Goal: Information Seeking & Learning: Learn about a topic

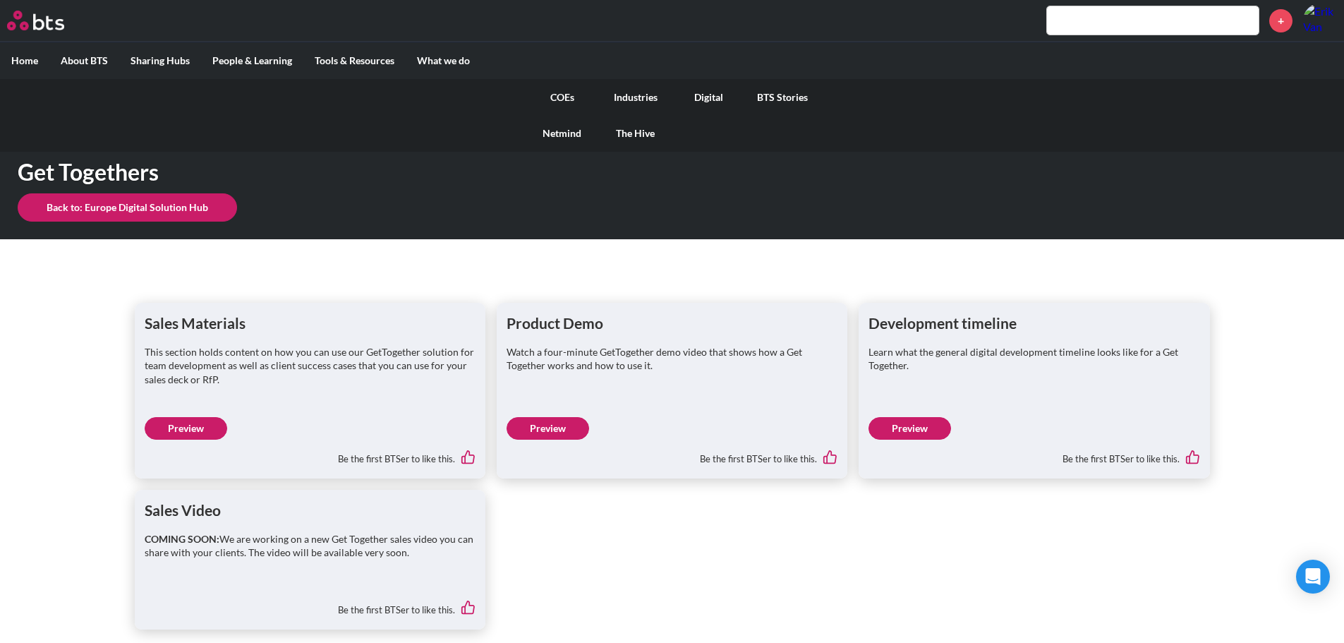
scroll to position [9, 0]
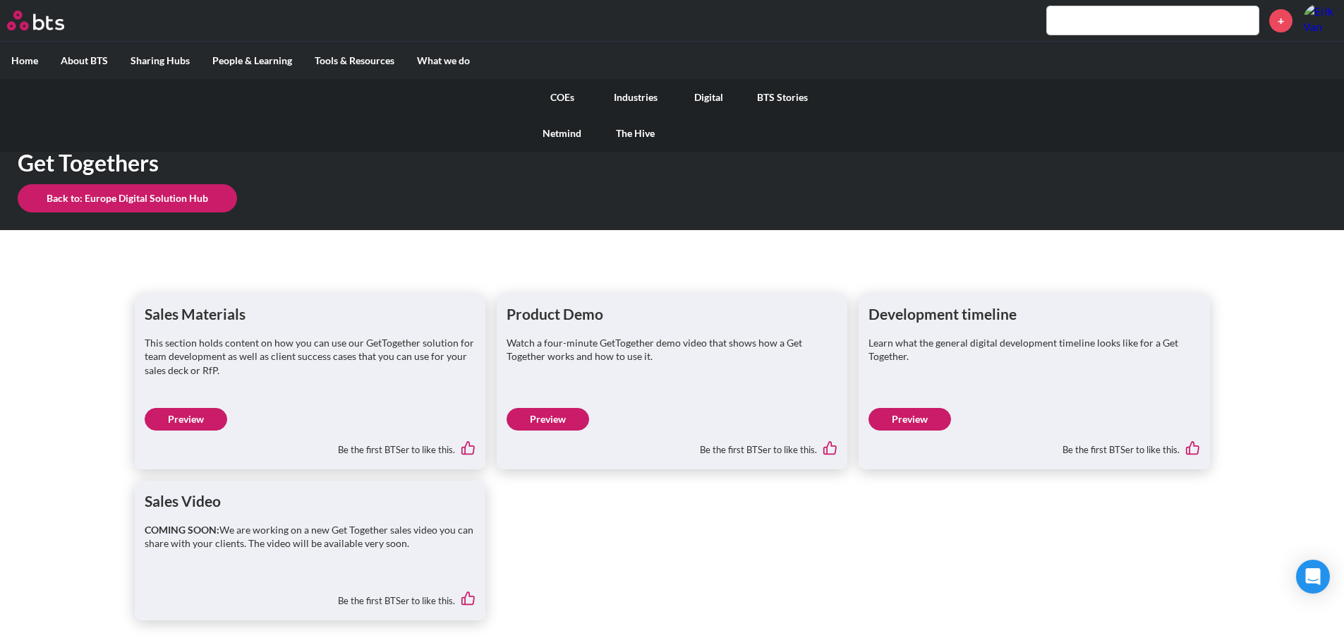
click at [715, 103] on link "Digital" at bounding box center [708, 97] width 73 height 37
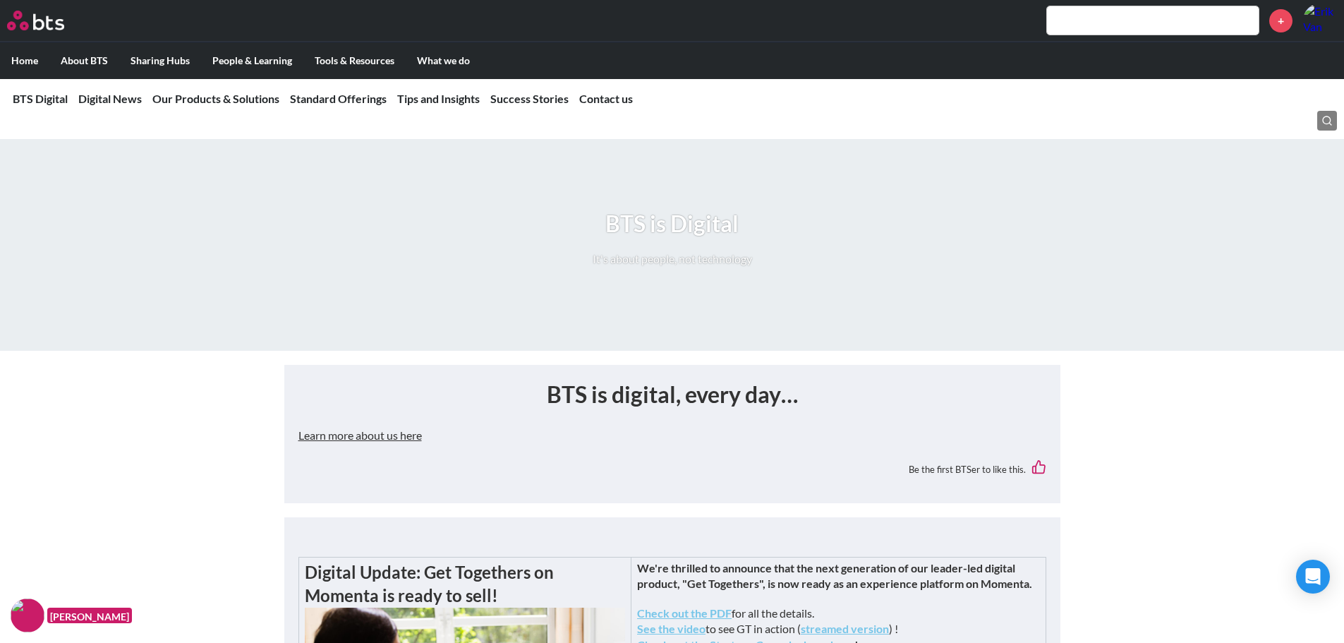
click at [240, 95] on link "Our Products & Solutions" at bounding box center [215, 98] width 127 height 13
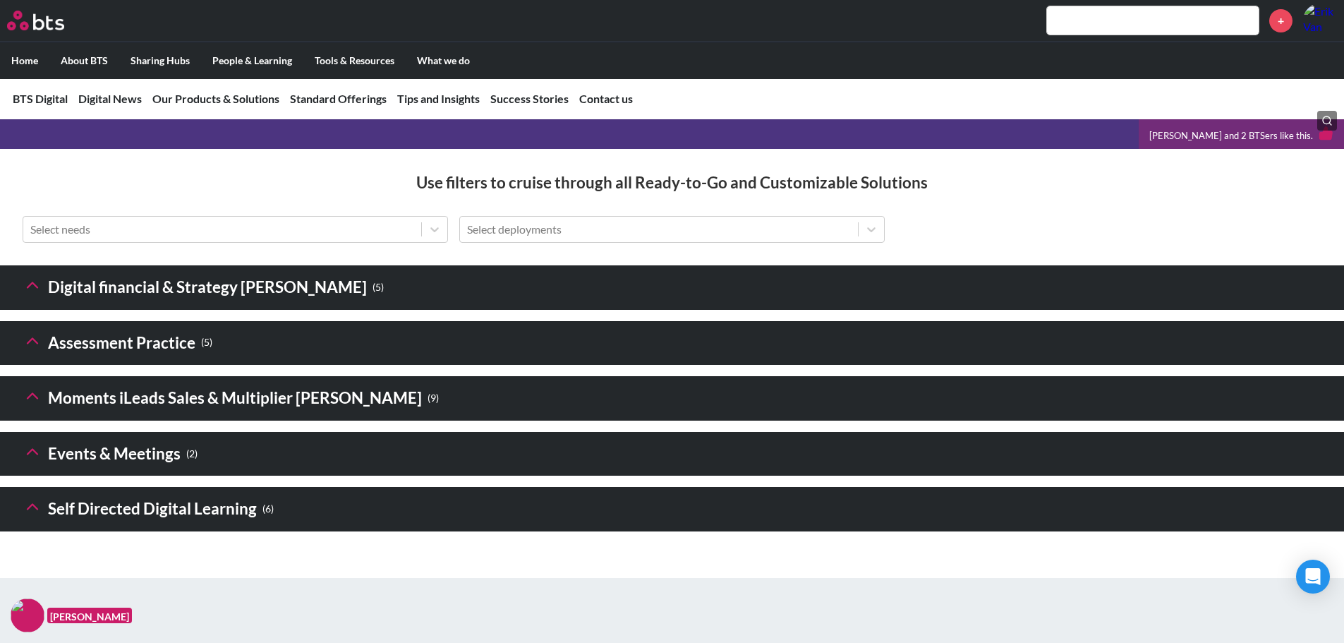
scroll to position [1964, 0]
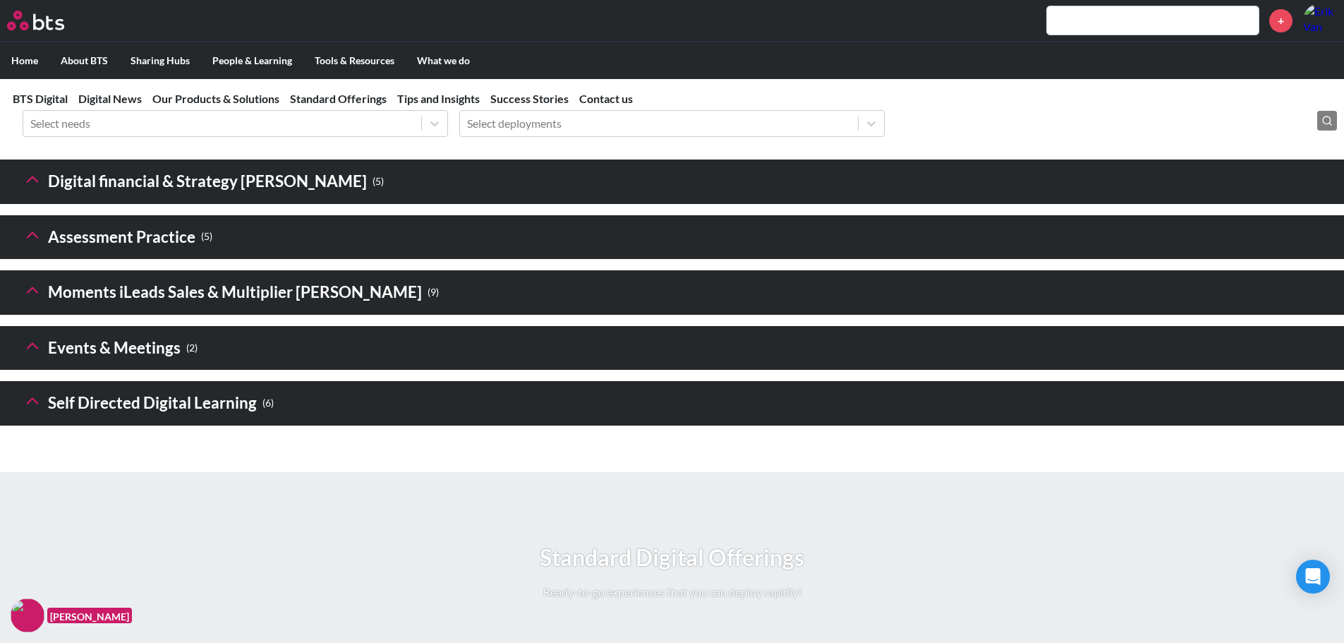
click at [24, 189] on icon at bounding box center [33, 179] width 20 height 20
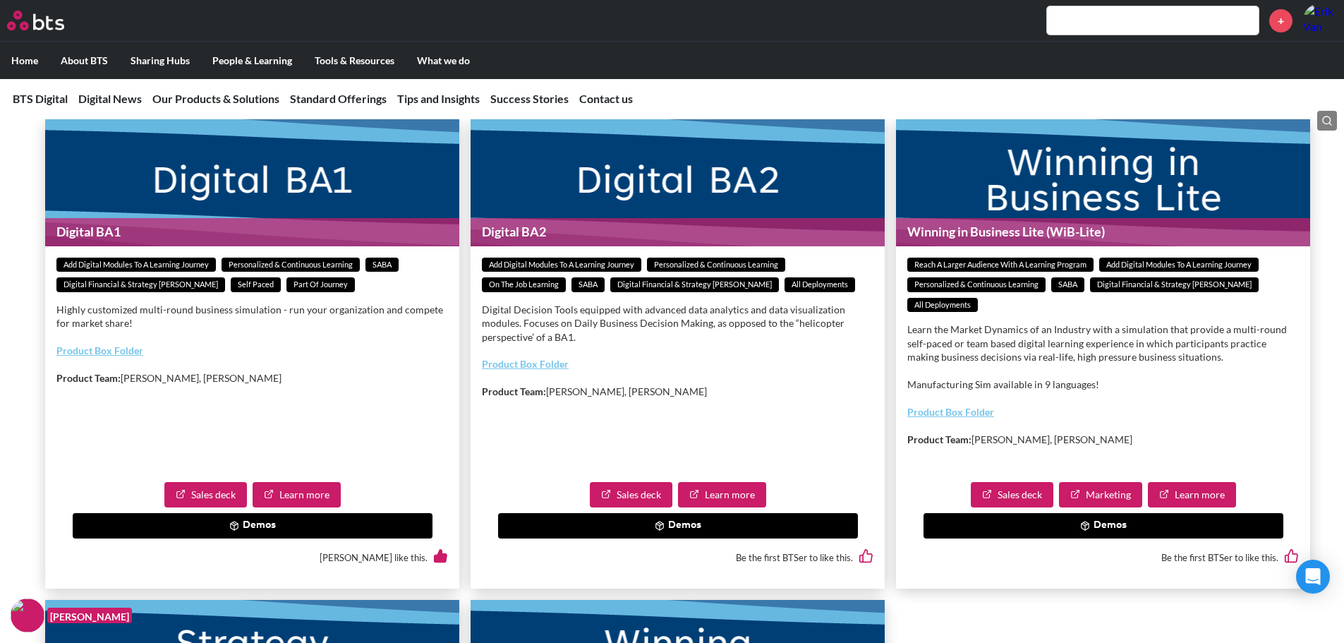
scroll to position [2105, 0]
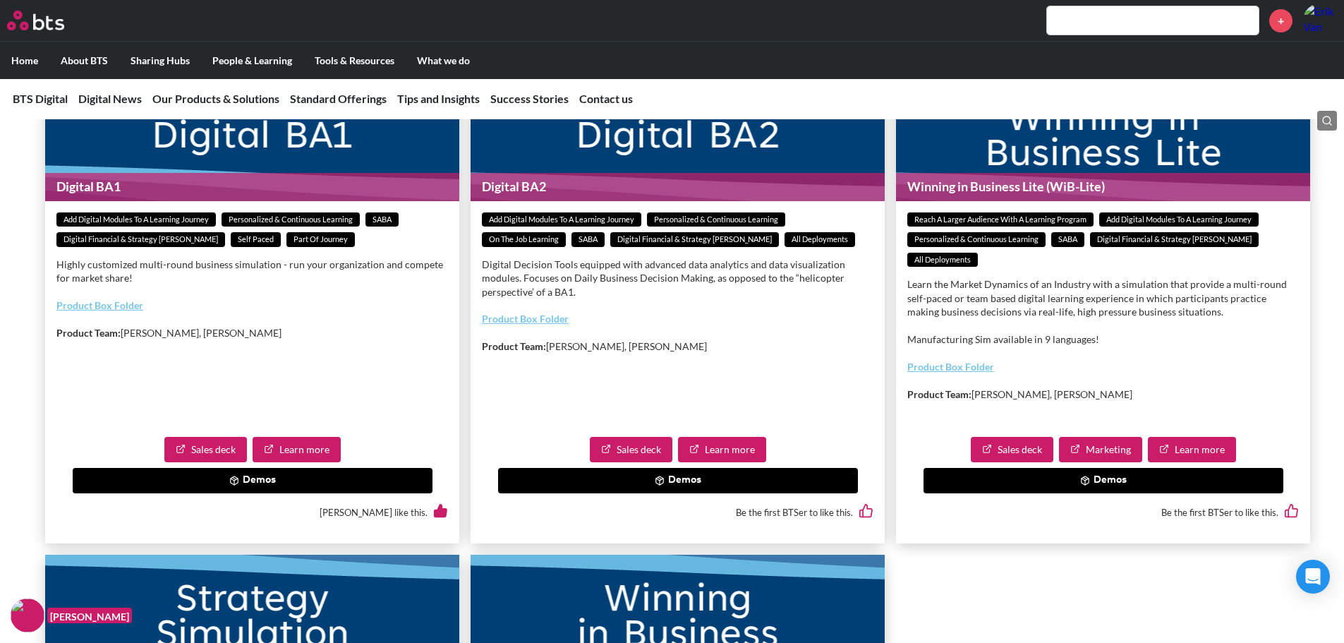
click at [229, 493] on button "Demos" at bounding box center [253, 480] width 360 height 25
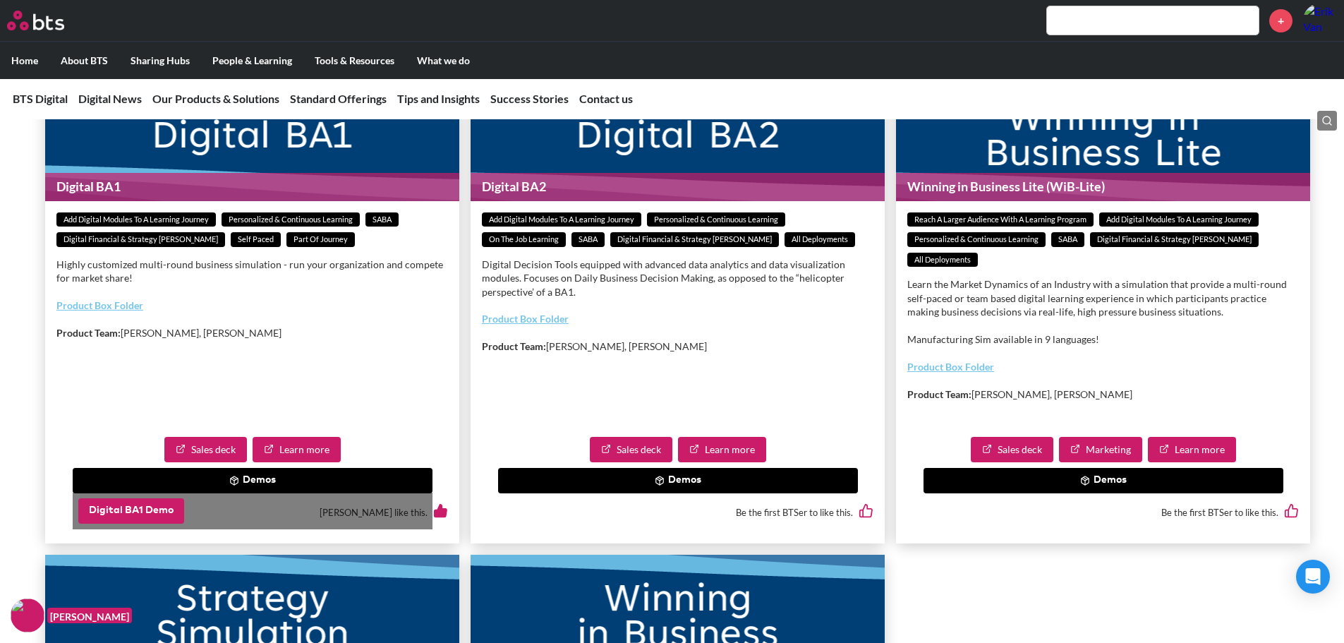
click at [145, 523] on button "Digital BA1 Demo" at bounding box center [131, 510] width 106 height 25
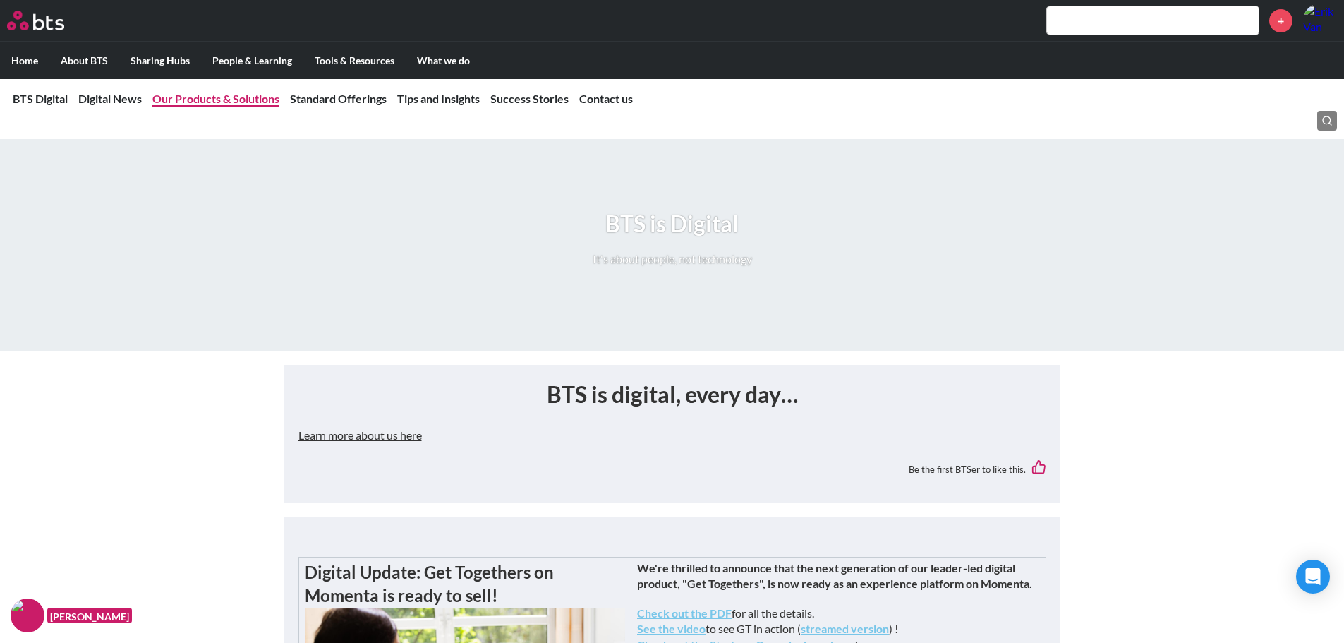
click at [221, 104] on link "Our Products & Solutions" at bounding box center [215, 98] width 127 height 13
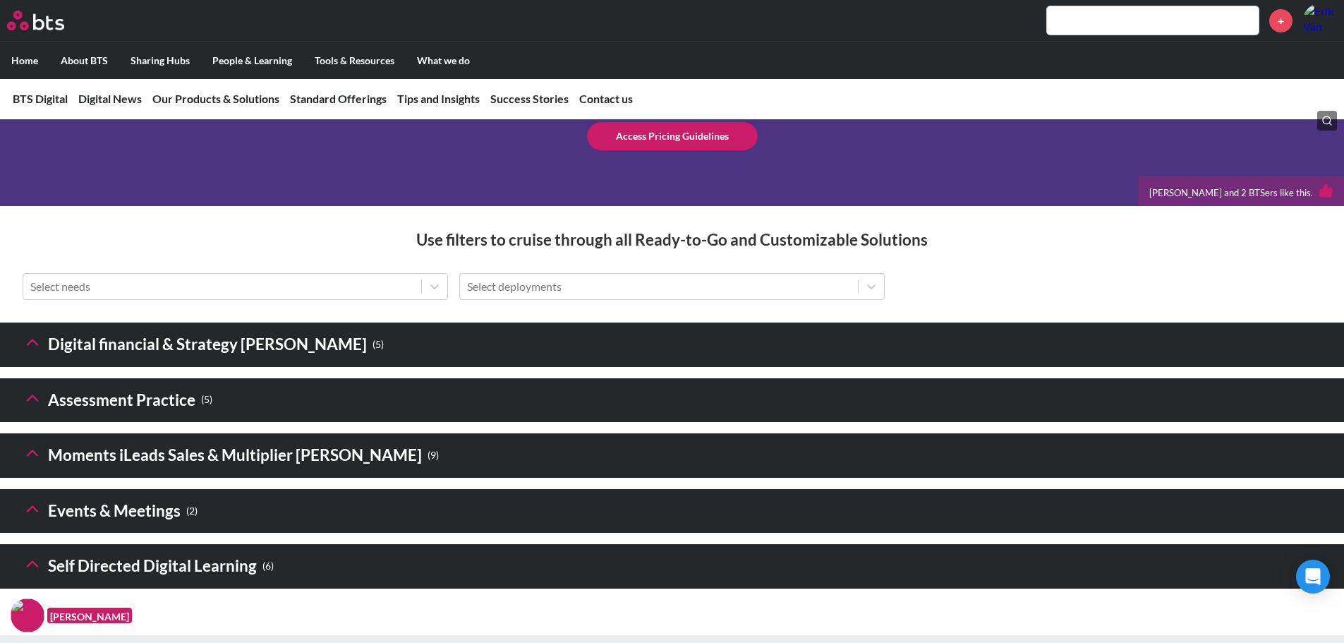
scroll to position [1801, 0]
click at [23, 351] on icon at bounding box center [33, 342] width 20 height 20
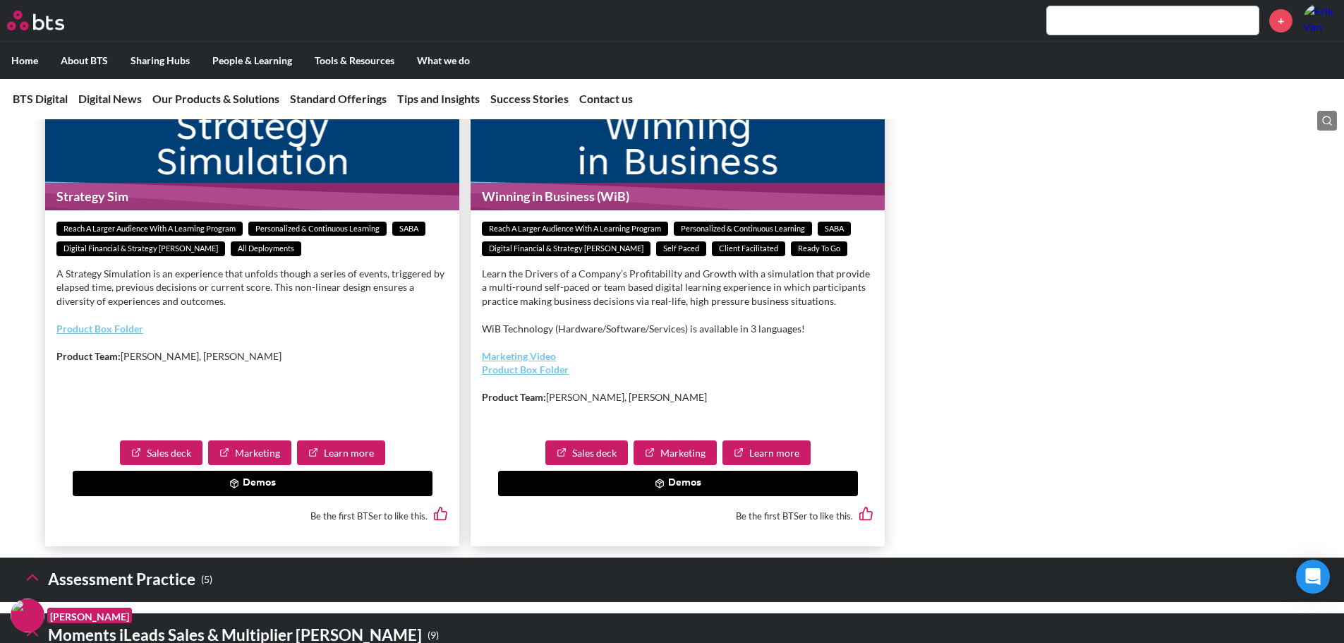
scroll to position [2577, 0]
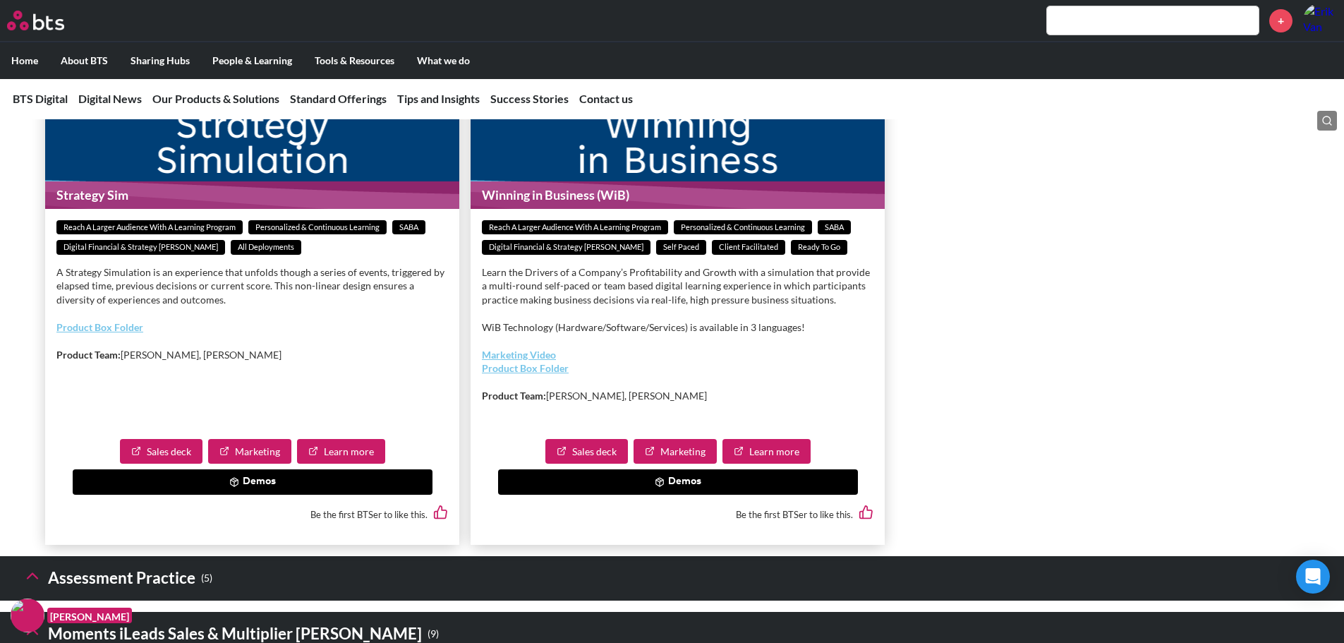
click at [166, 494] on button "Demos" at bounding box center [253, 481] width 360 height 25
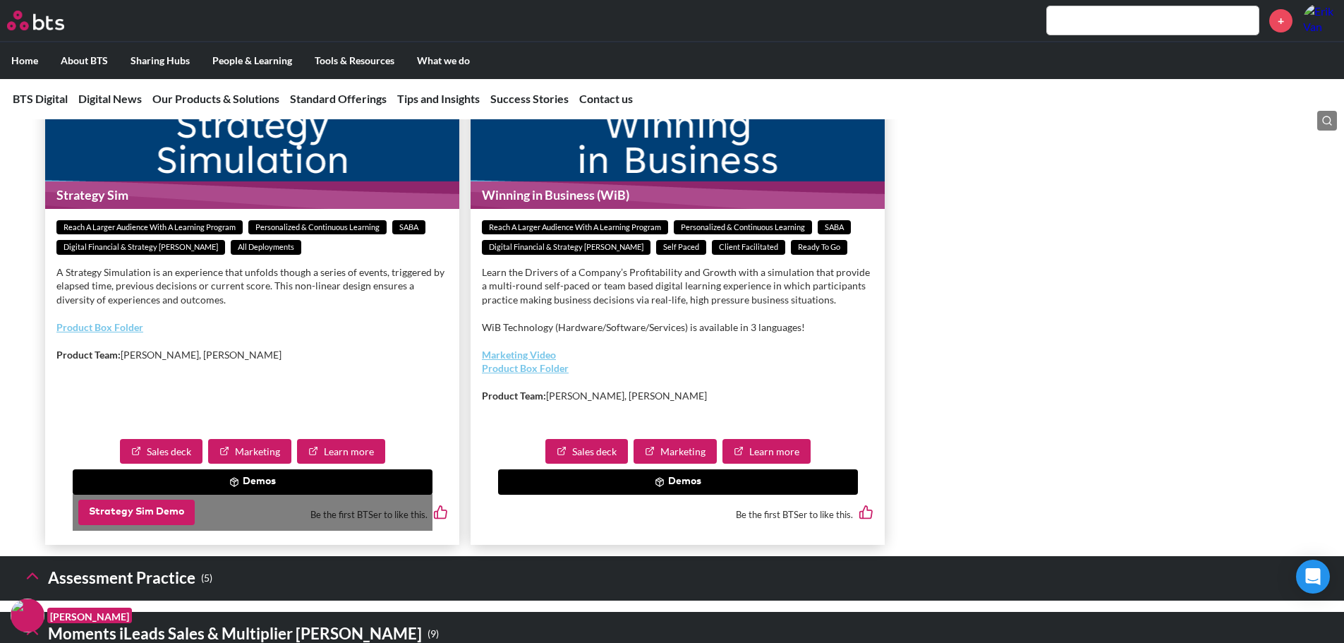
click at [174, 525] on button "Strategy Sim Demo" at bounding box center [136, 511] width 116 height 25
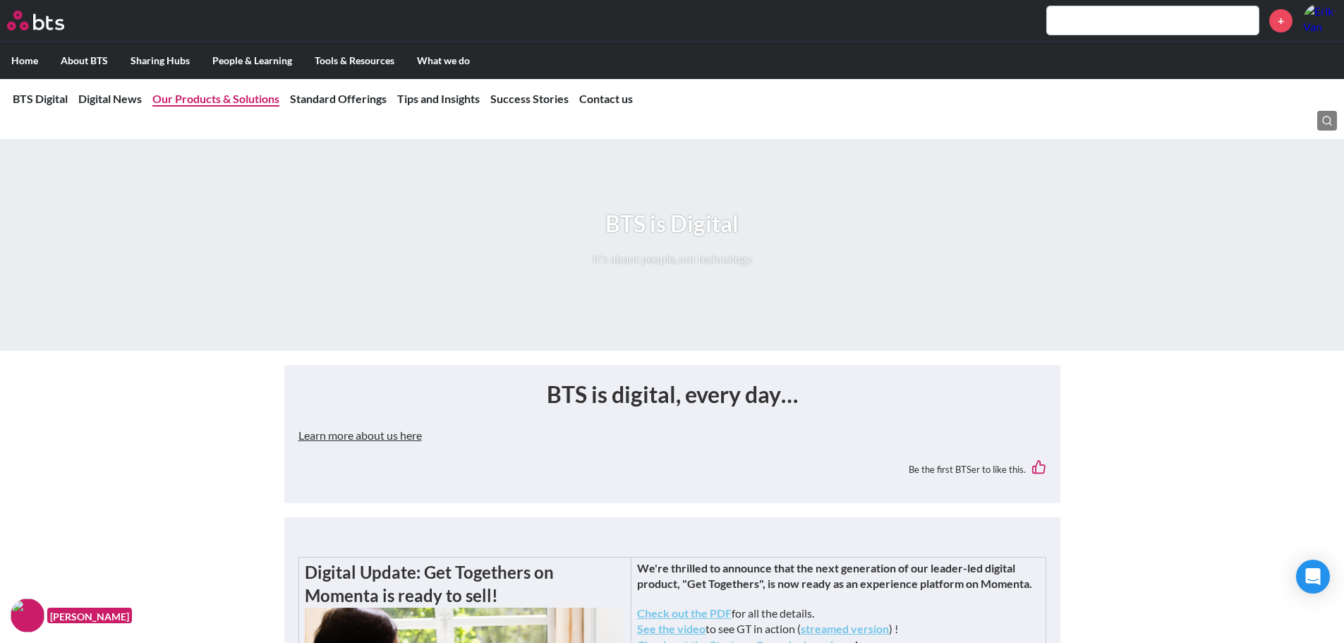
click at [248, 102] on link "Our Products & Solutions" at bounding box center [215, 98] width 127 height 13
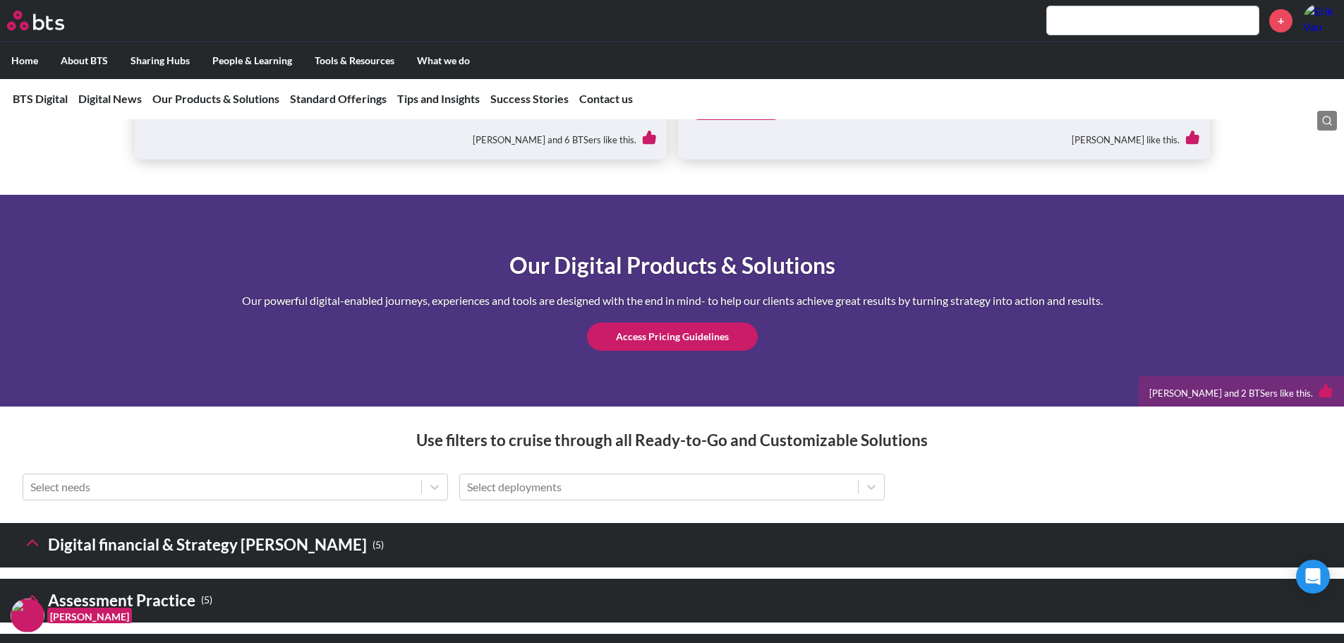
scroll to position [1741, 0]
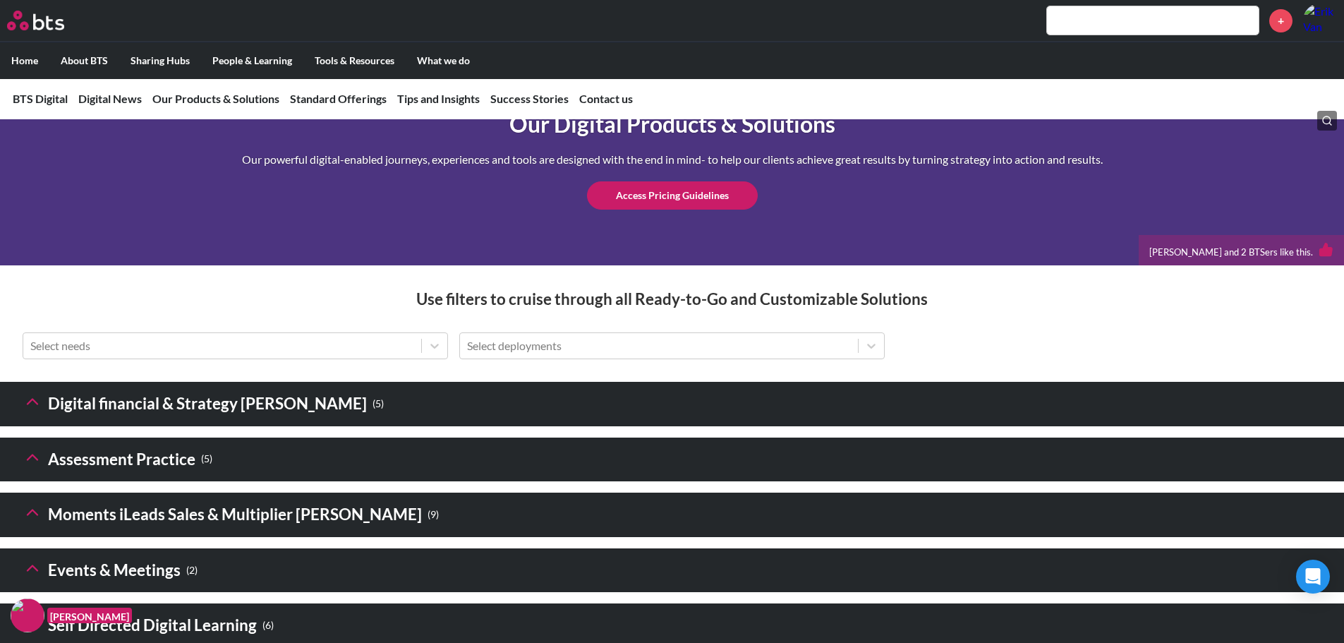
click at [81, 419] on h3 "Digital financial & Strategy Sims ( 5 )" at bounding box center [203, 404] width 361 height 30
click at [79, 419] on h3 "Digital financial & Strategy Sims ( 5 )" at bounding box center [203, 404] width 361 height 30
click at [47, 419] on h3 "Digital financial & Strategy Sims ( 5 )" at bounding box center [203, 404] width 361 height 30
click at [32, 411] on icon at bounding box center [33, 401] width 20 height 20
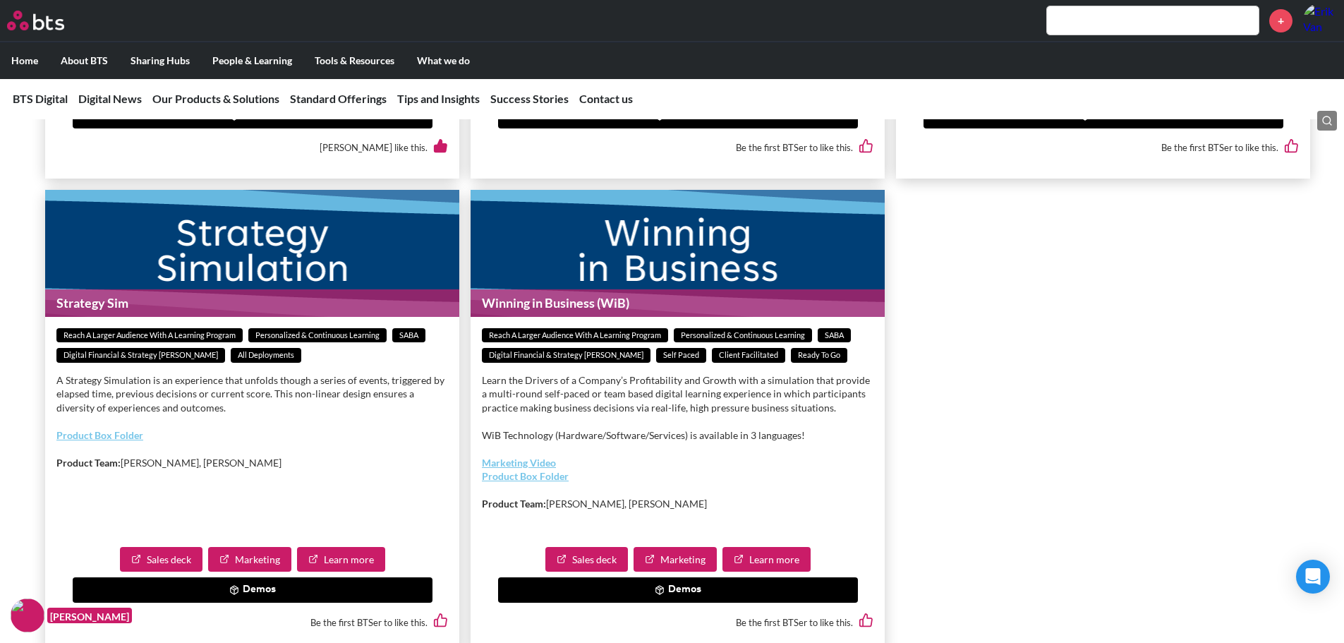
scroll to position [2517, 0]
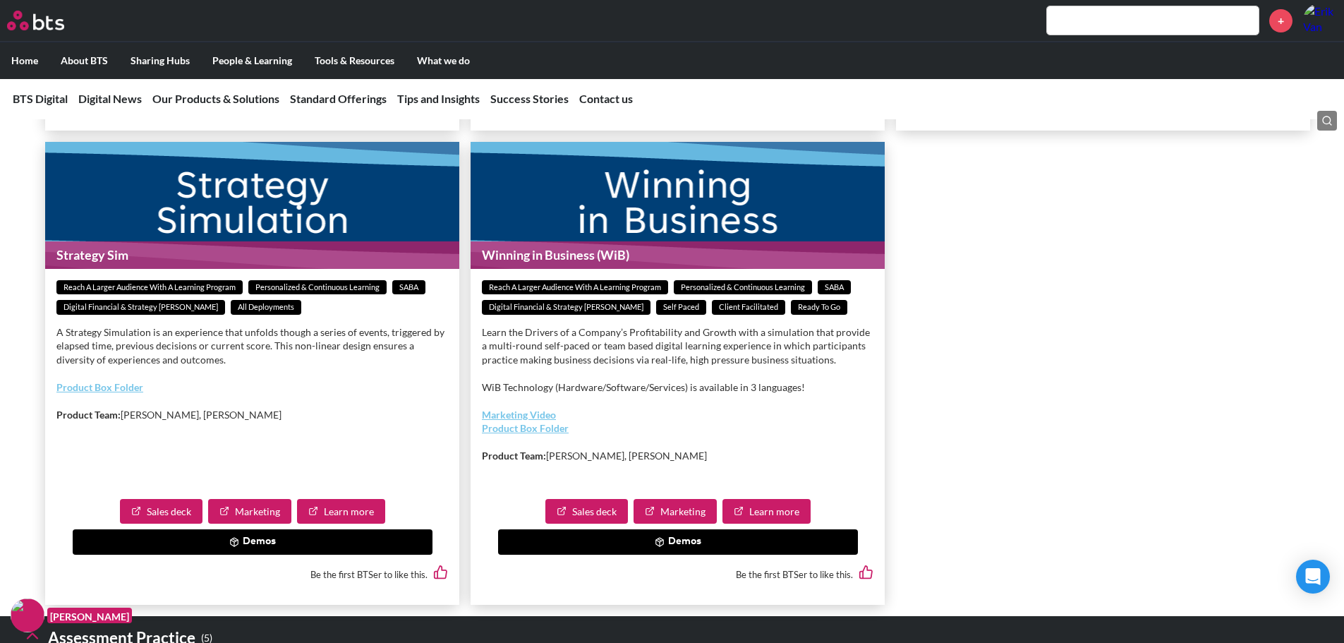
click at [591, 554] on button "Demos" at bounding box center [678, 541] width 360 height 25
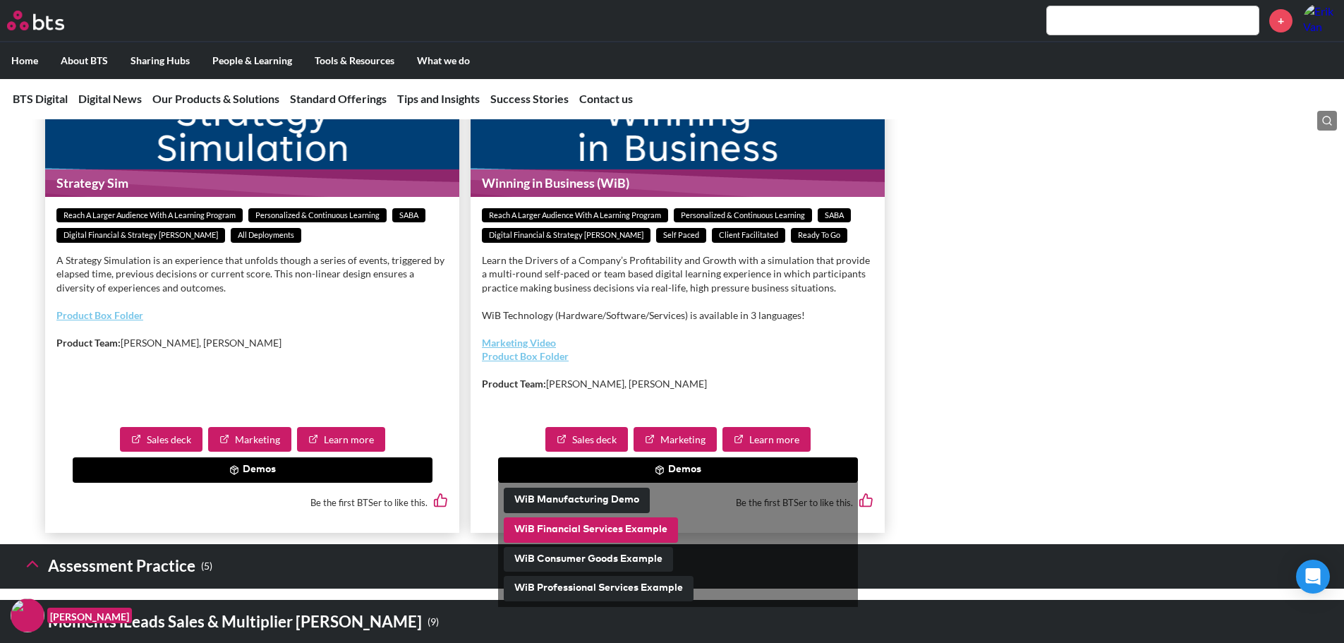
scroll to position [2658, 0]
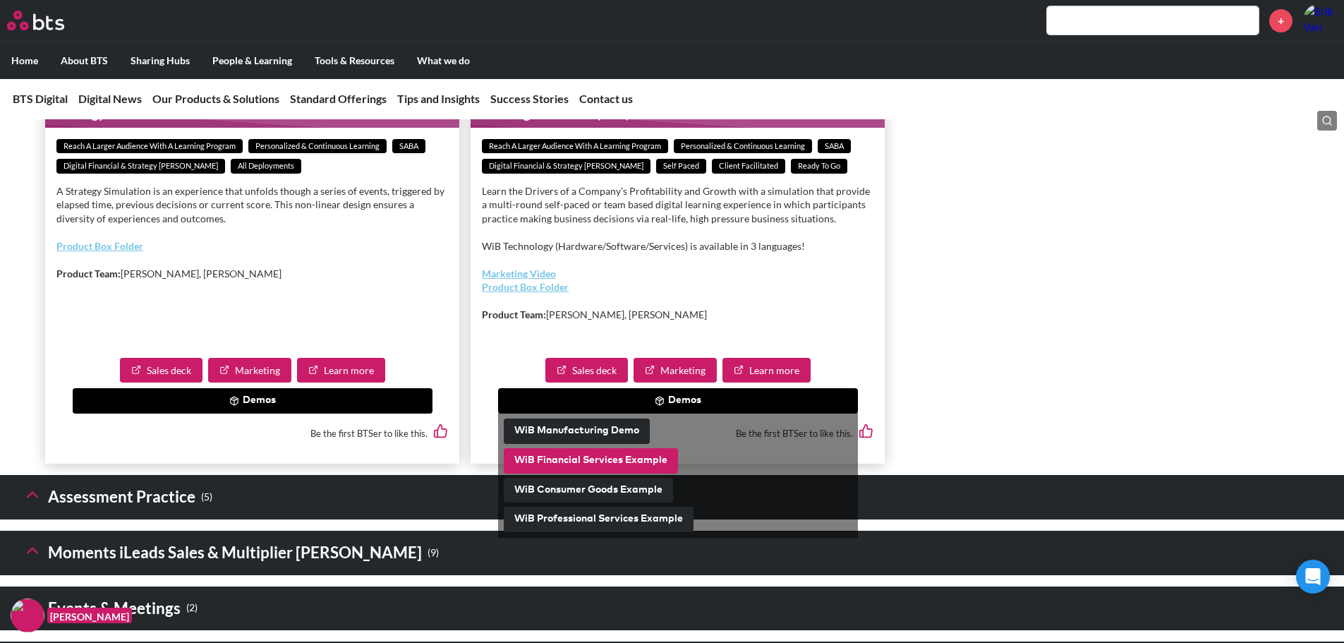
click at [598, 473] on button "WiB Financial Services Example" at bounding box center [591, 460] width 174 height 25
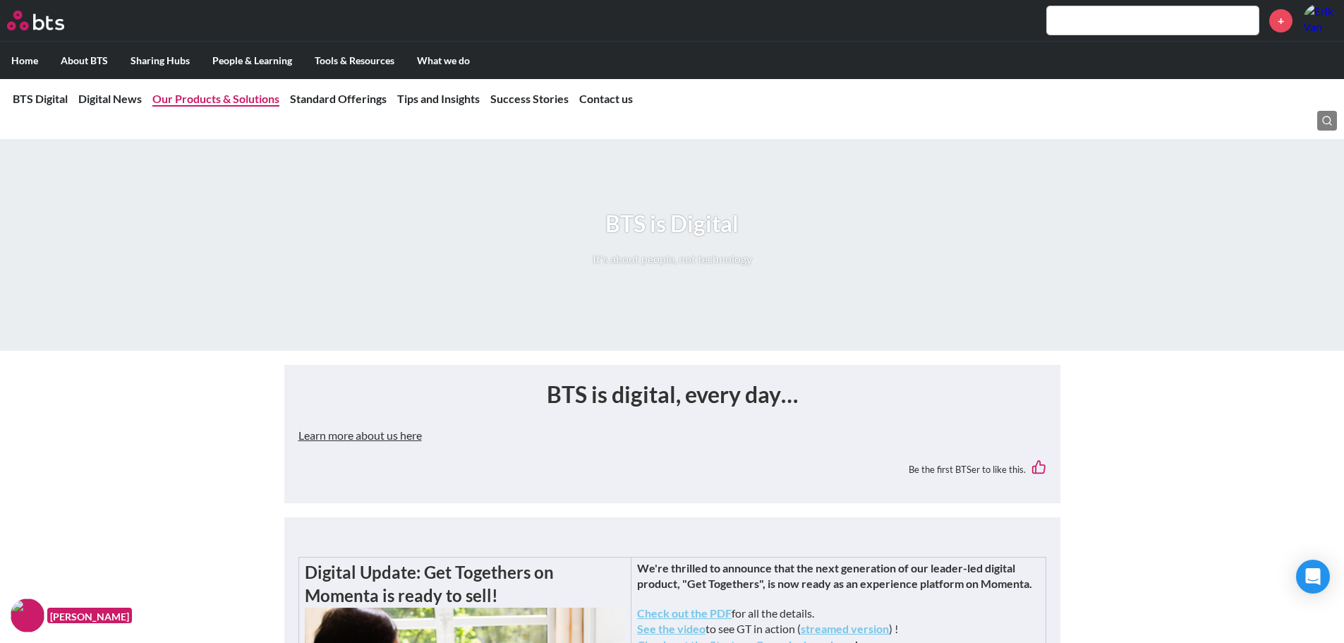
click at [246, 98] on link "Our Products & Solutions" at bounding box center [215, 98] width 127 height 13
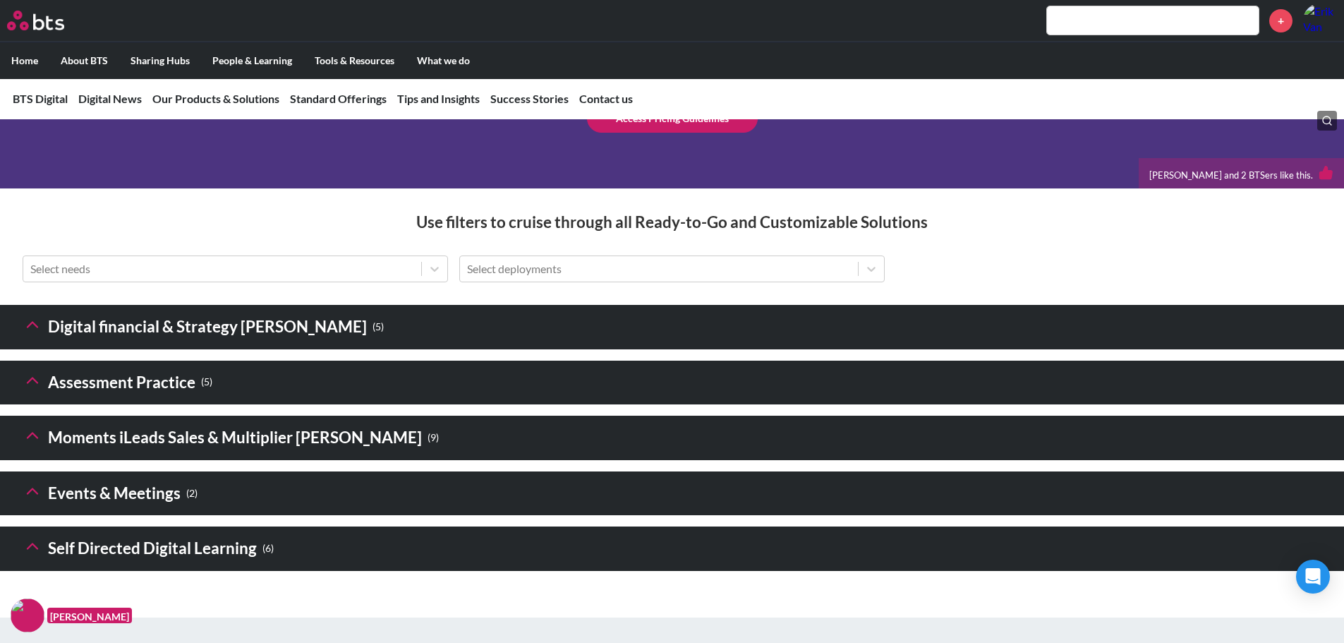
scroll to position [1887, 0]
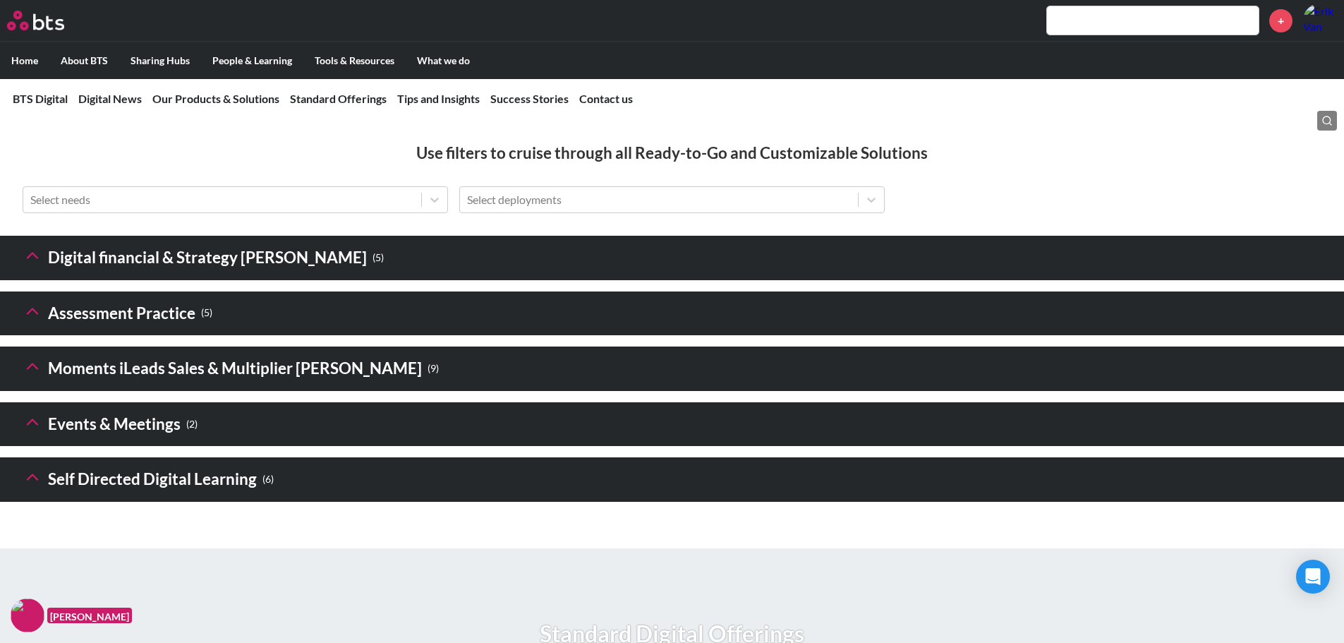
click at [29, 432] on icon at bounding box center [33, 422] width 20 height 20
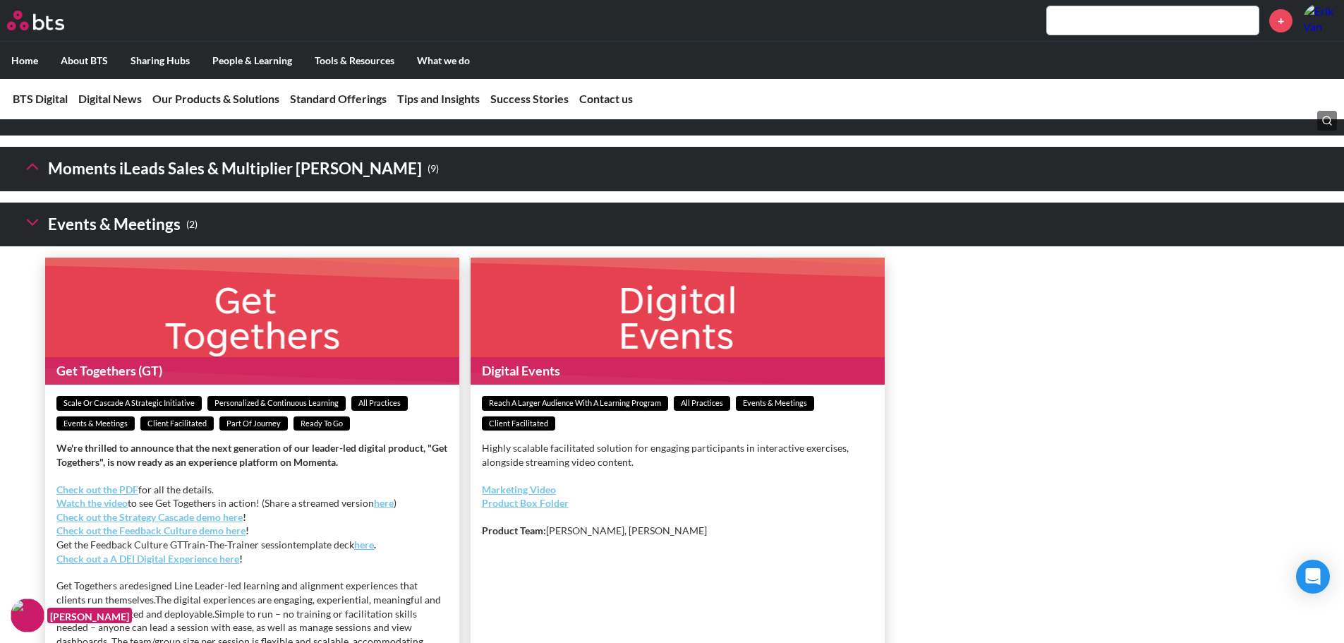
scroll to position [2099, 0]
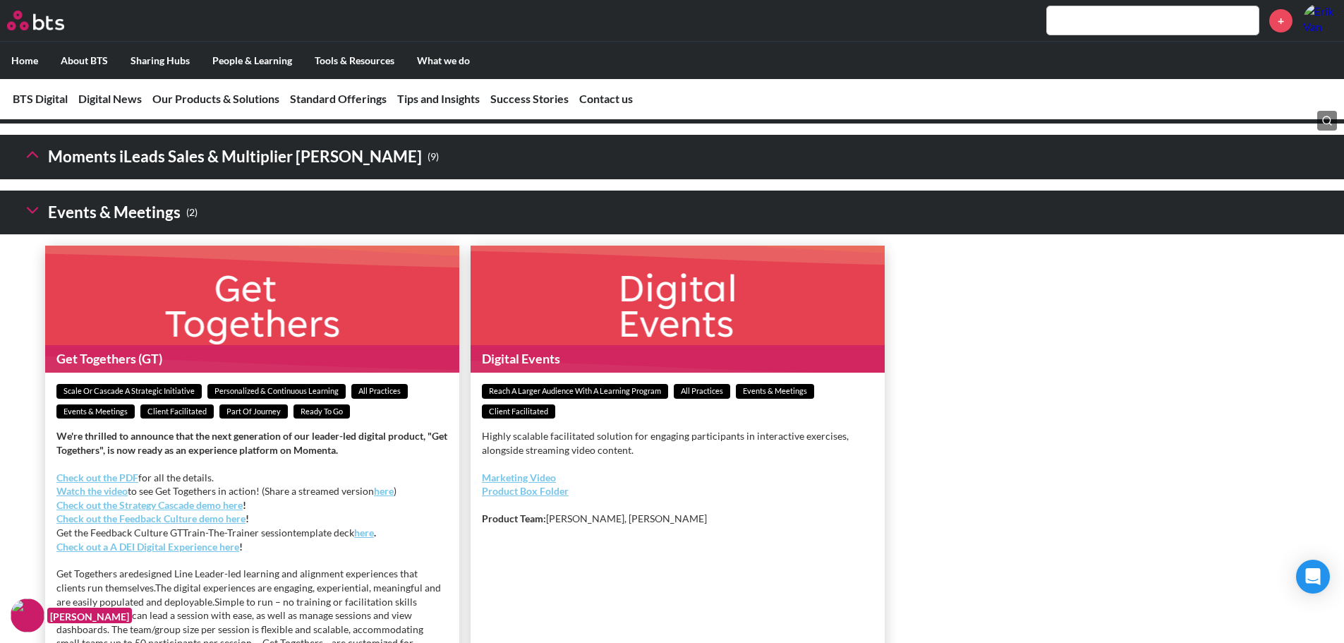
click at [26, 220] on icon at bounding box center [33, 210] width 20 height 20
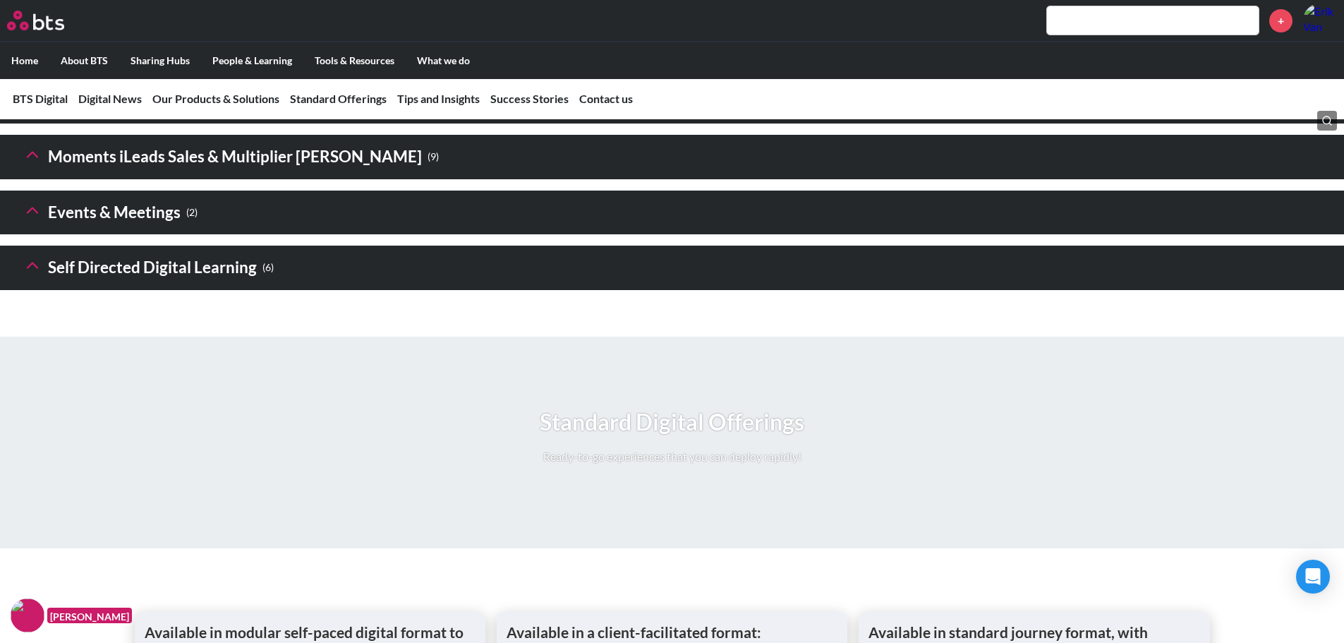
click at [32, 275] on icon at bounding box center [33, 265] width 20 height 20
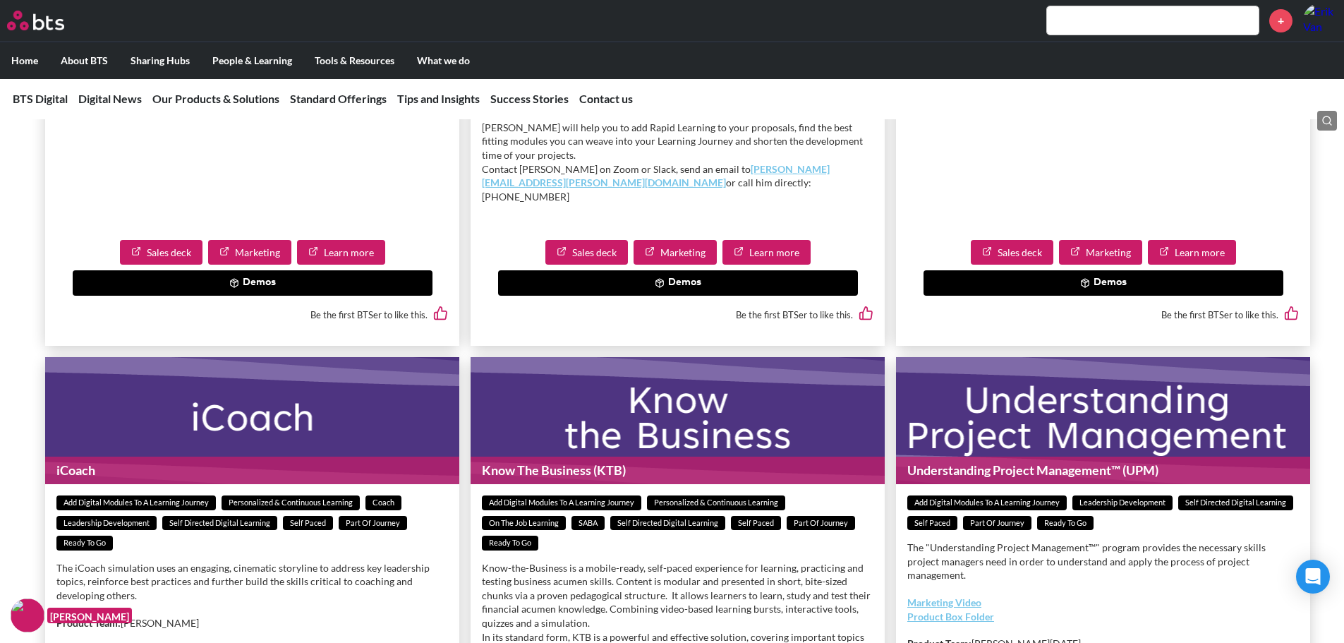
scroll to position [2029, 0]
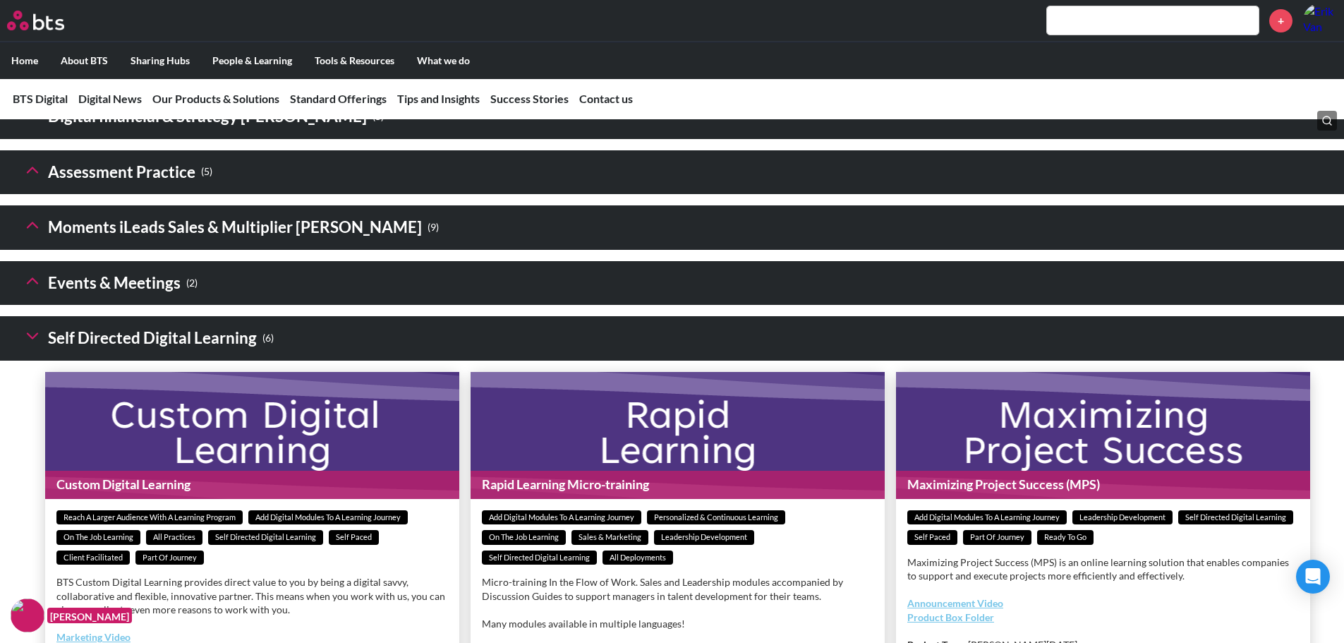
click at [42, 132] on h3 "Digital financial & Strategy [PERSON_NAME] ( 5 )" at bounding box center [203, 117] width 361 height 30
click at [36, 117] on polyline at bounding box center [33, 114] width 10 height 5
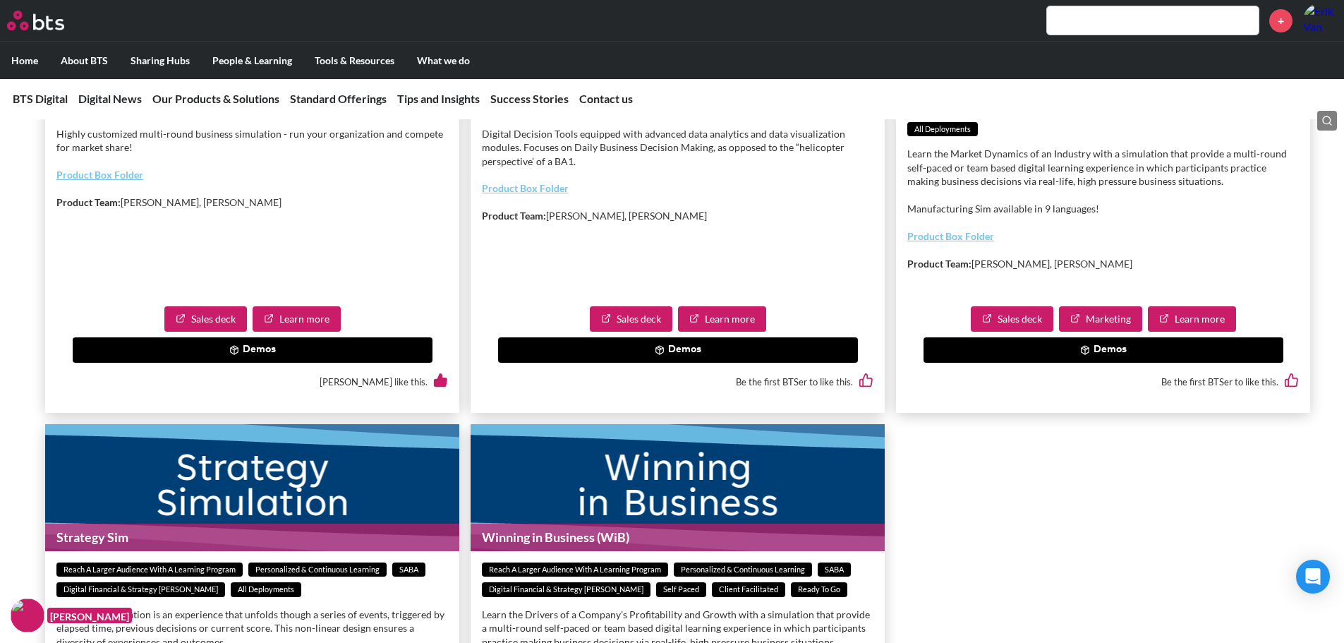
scroll to position [2240, 0]
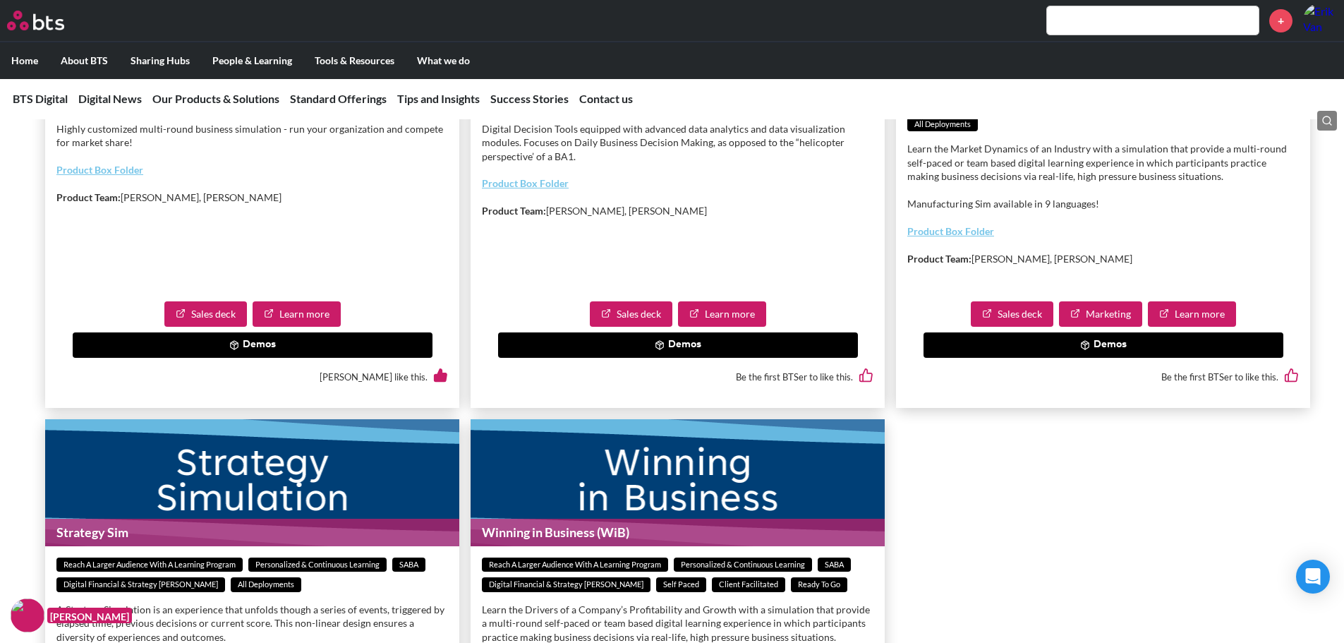
click at [713, 358] on button "Demos" at bounding box center [678, 344] width 360 height 25
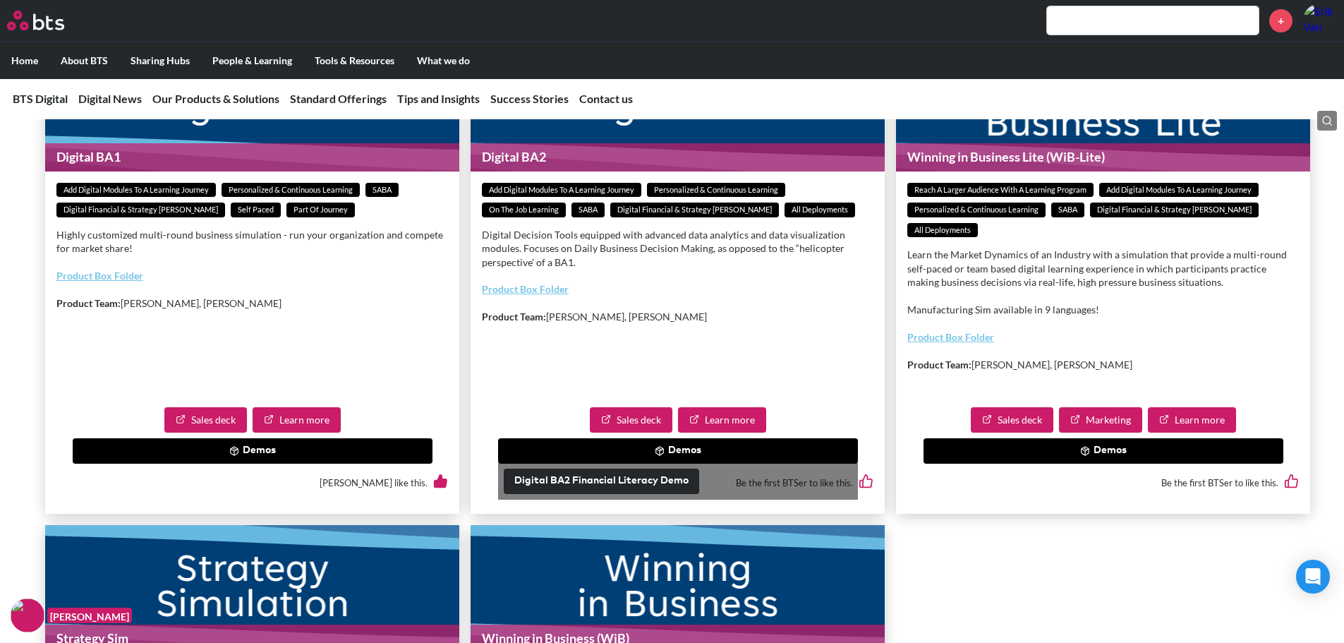
scroll to position [2029, 0]
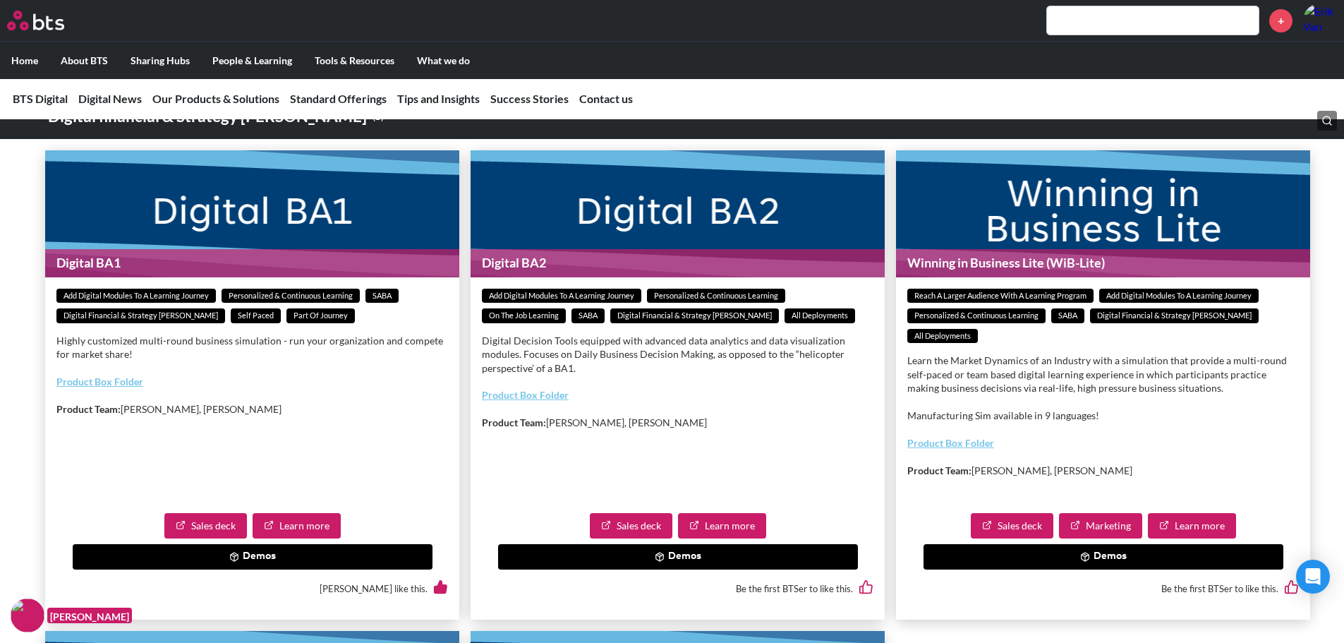
click at [1024, 569] on button "Demos" at bounding box center [1103, 556] width 360 height 25
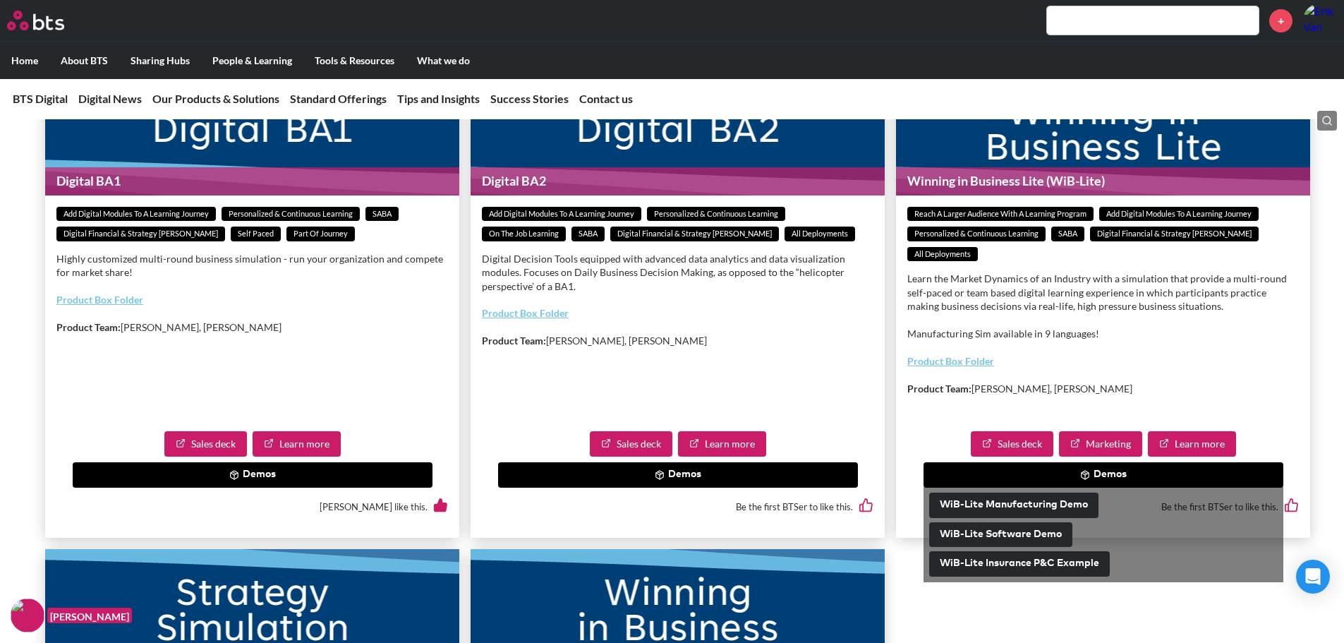
scroll to position [2240, 0]
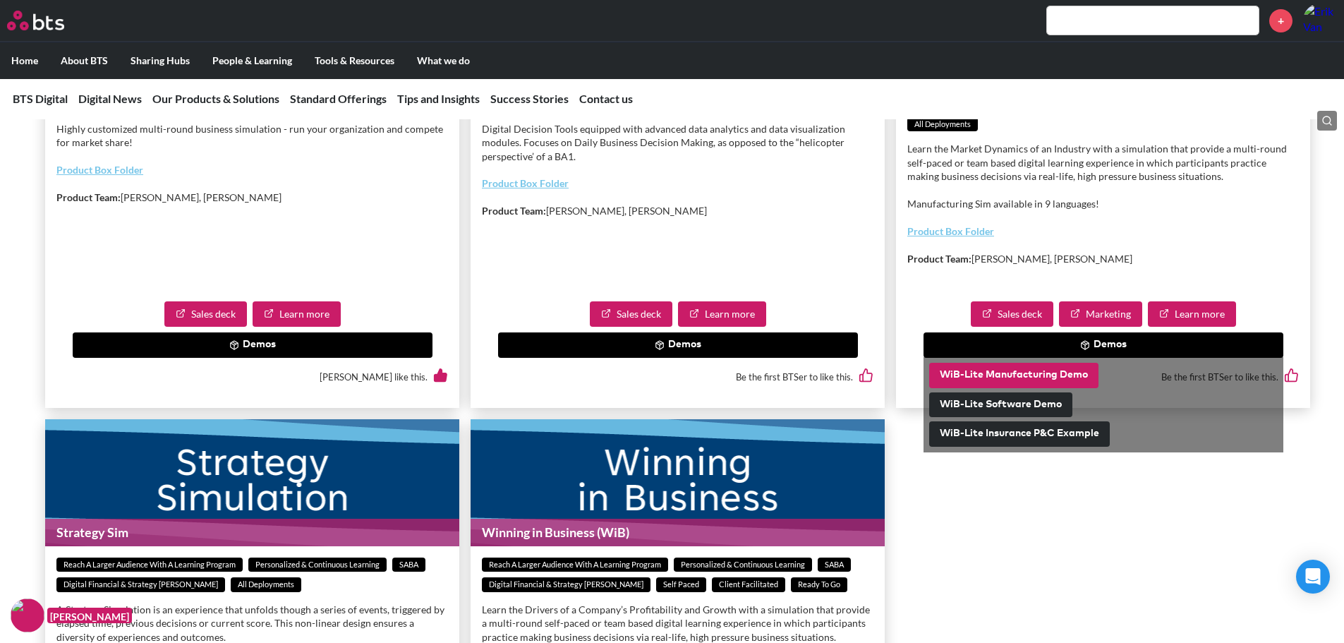
click at [1009, 388] on button "WiB-Lite Manufacturing Demo" at bounding box center [1013, 375] width 169 height 25
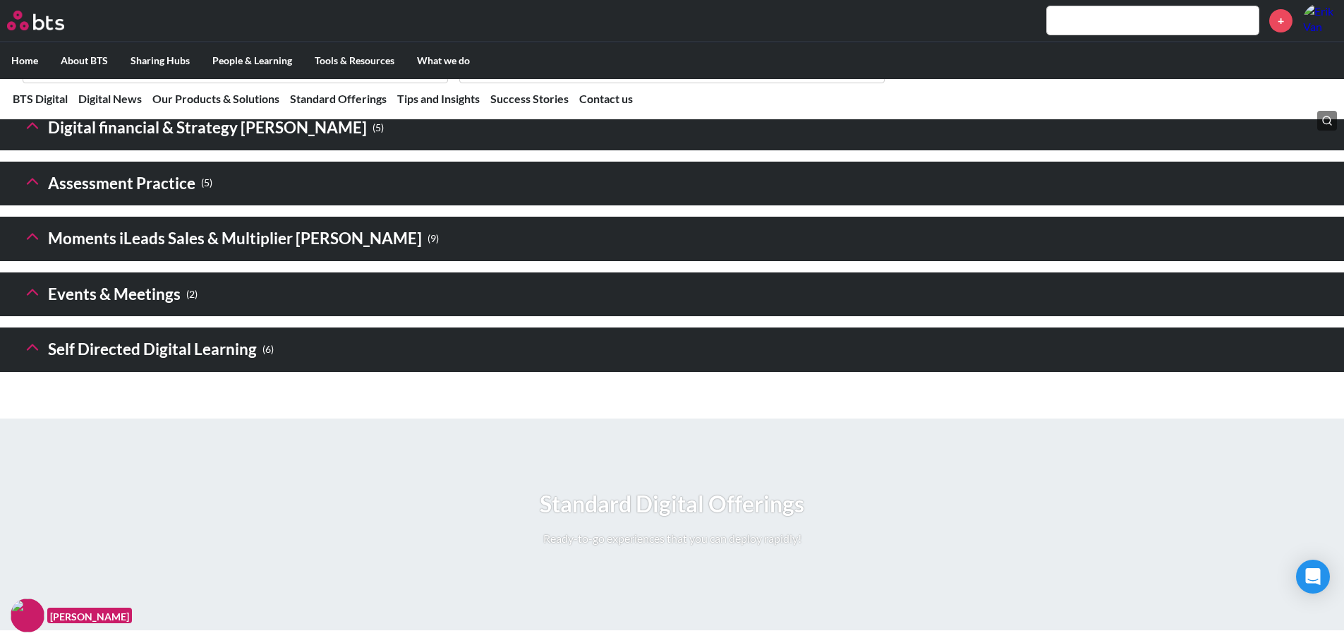
scroll to position [1904, 0]
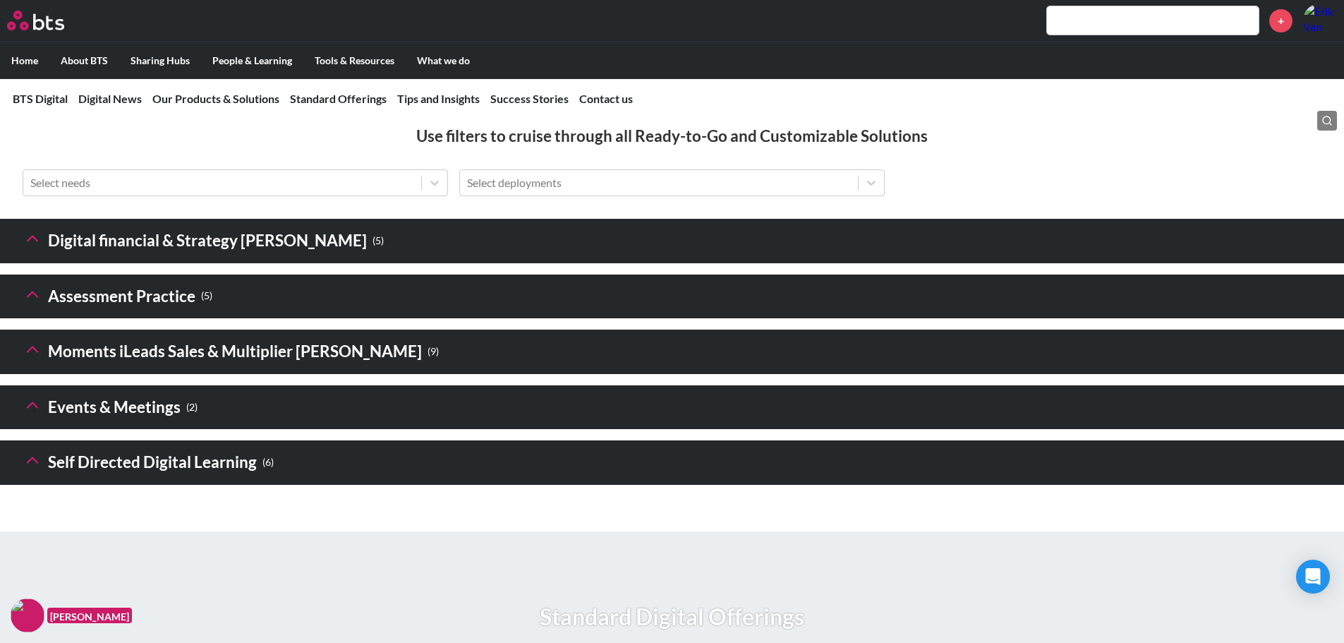
click at [39, 248] on icon at bounding box center [33, 239] width 20 height 20
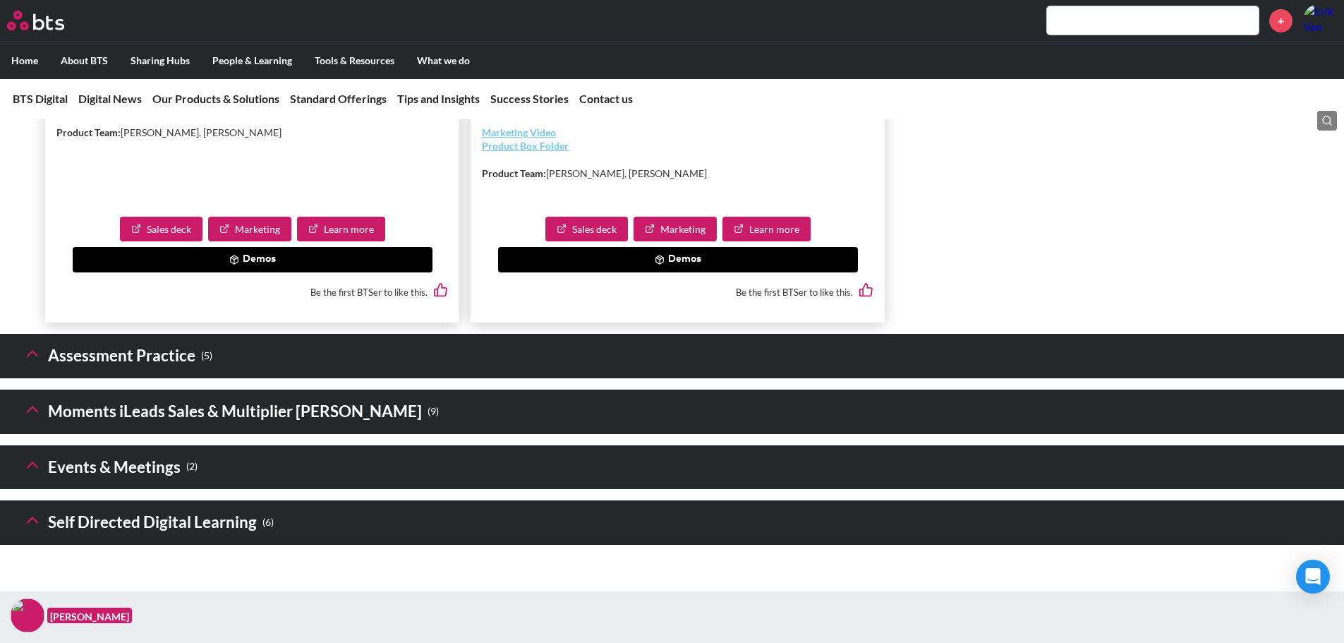
scroll to position [2821, 0]
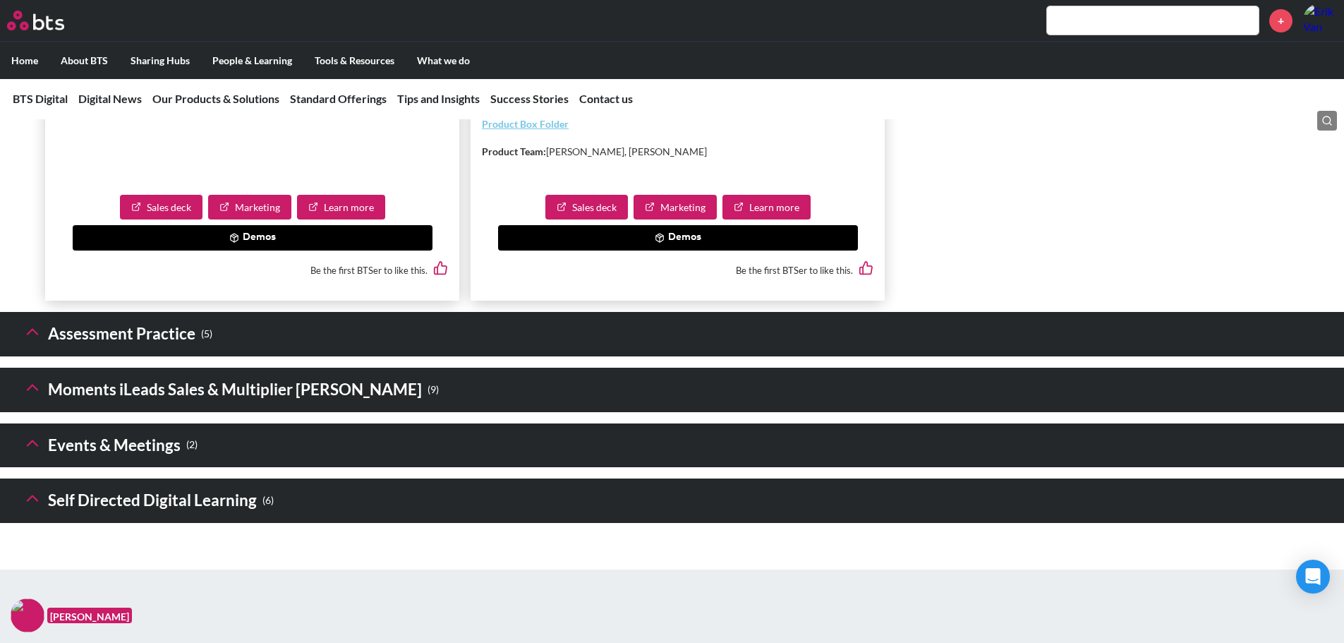
click at [686, 250] on button "Demos" at bounding box center [678, 237] width 360 height 25
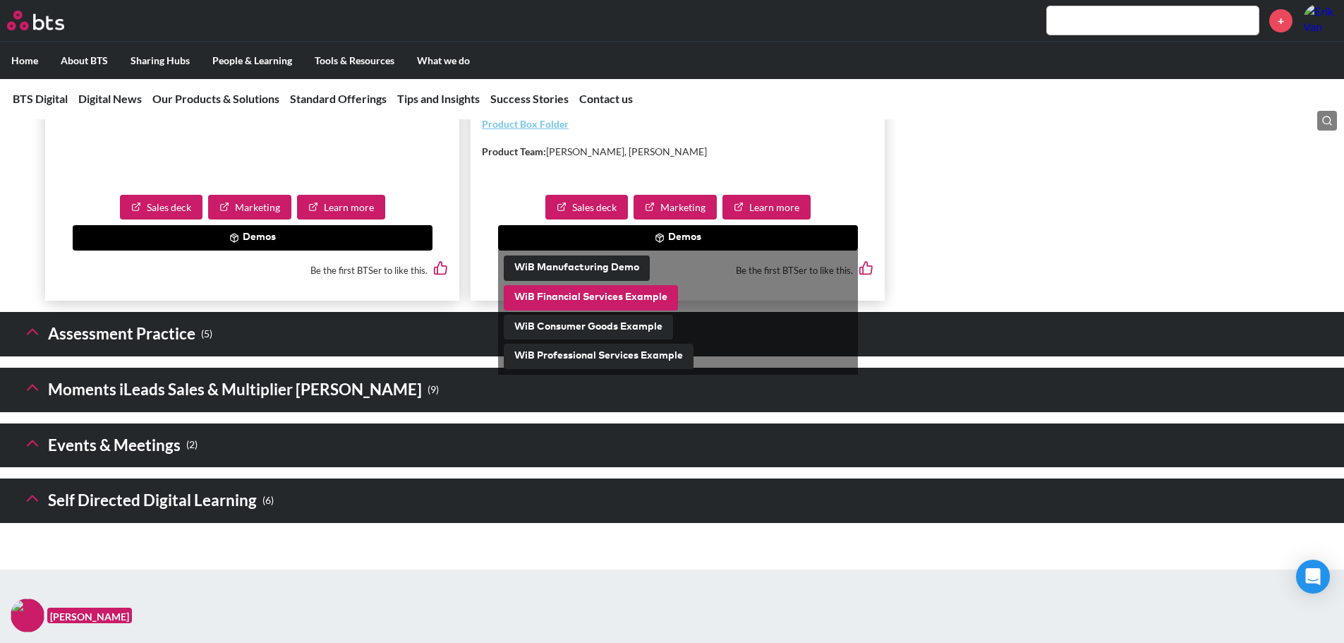
click at [598, 310] on button "WiB Financial Services Example" at bounding box center [591, 297] width 174 height 25
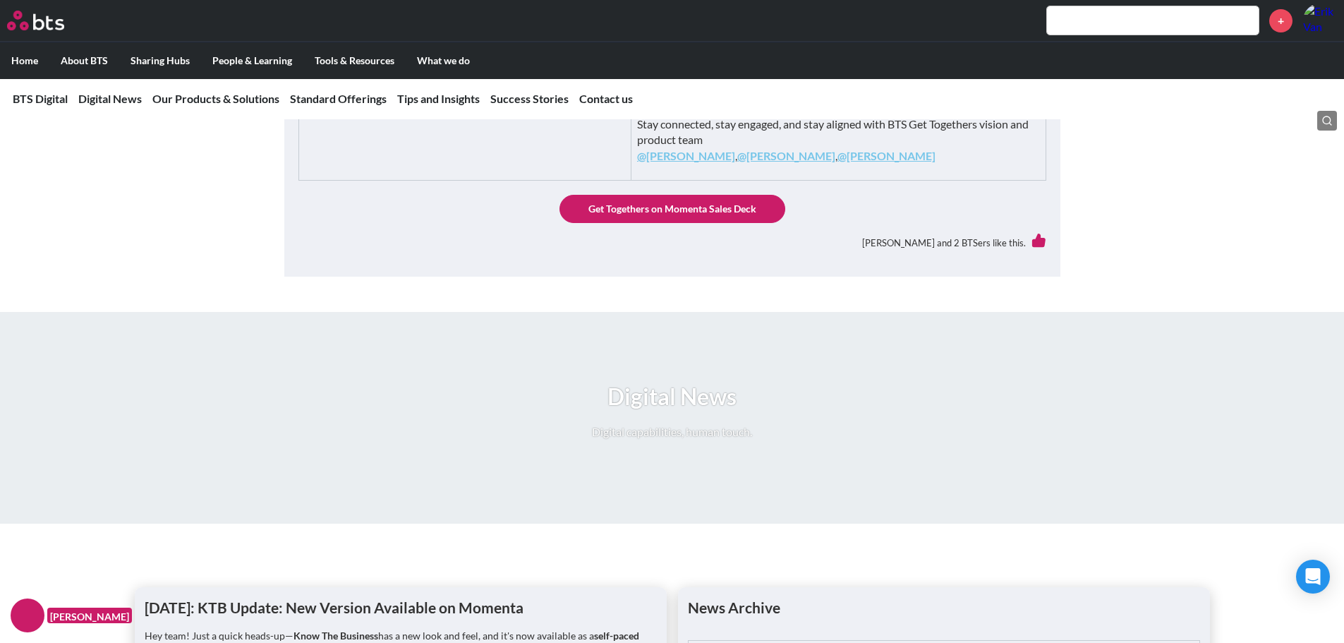
scroll to position [1463, 0]
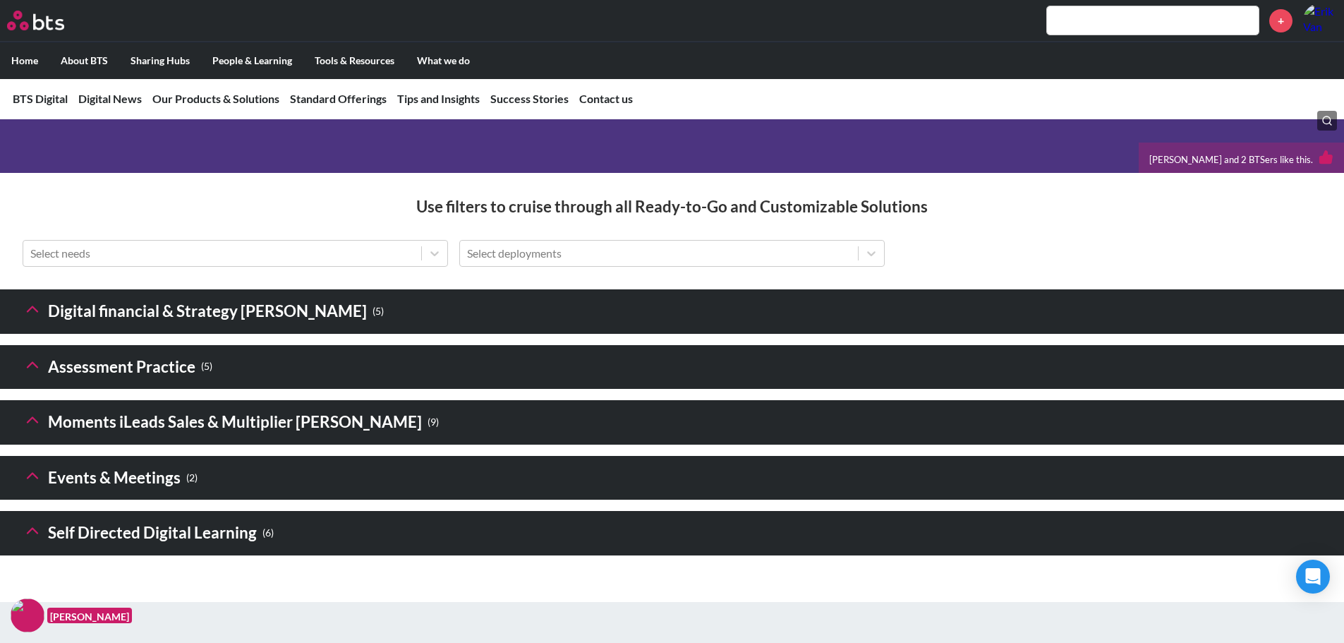
click at [33, 312] on polyline at bounding box center [33, 309] width 10 height 5
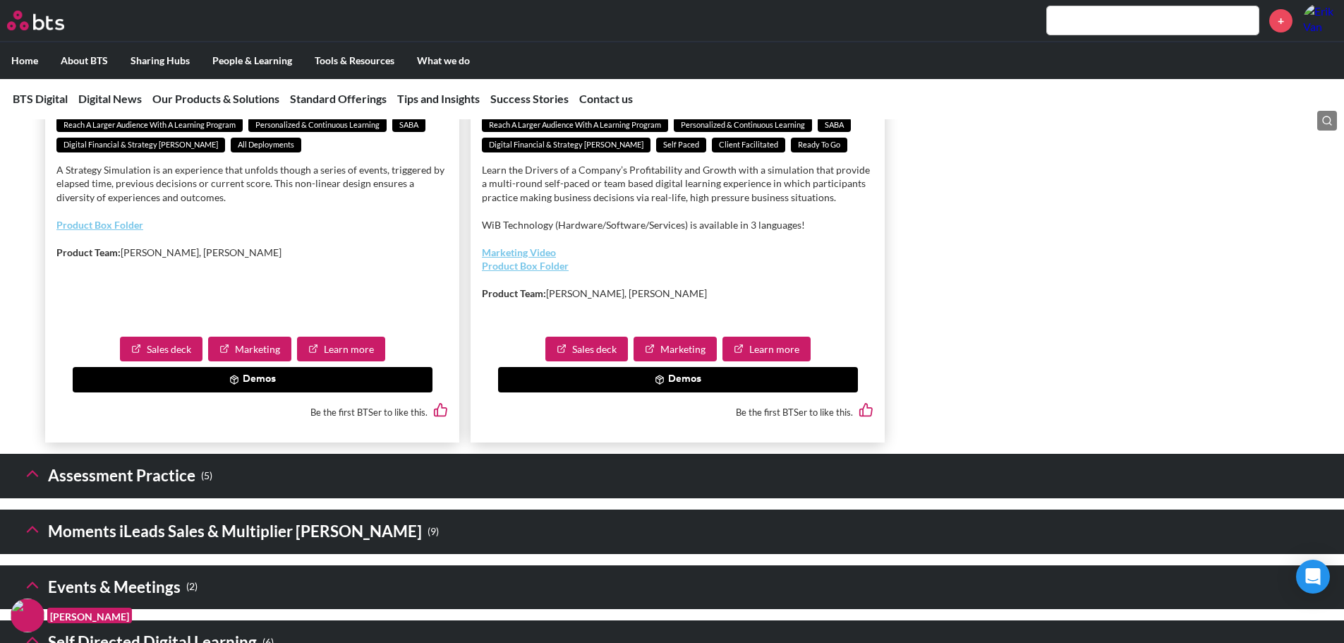
scroll to position [2680, 0]
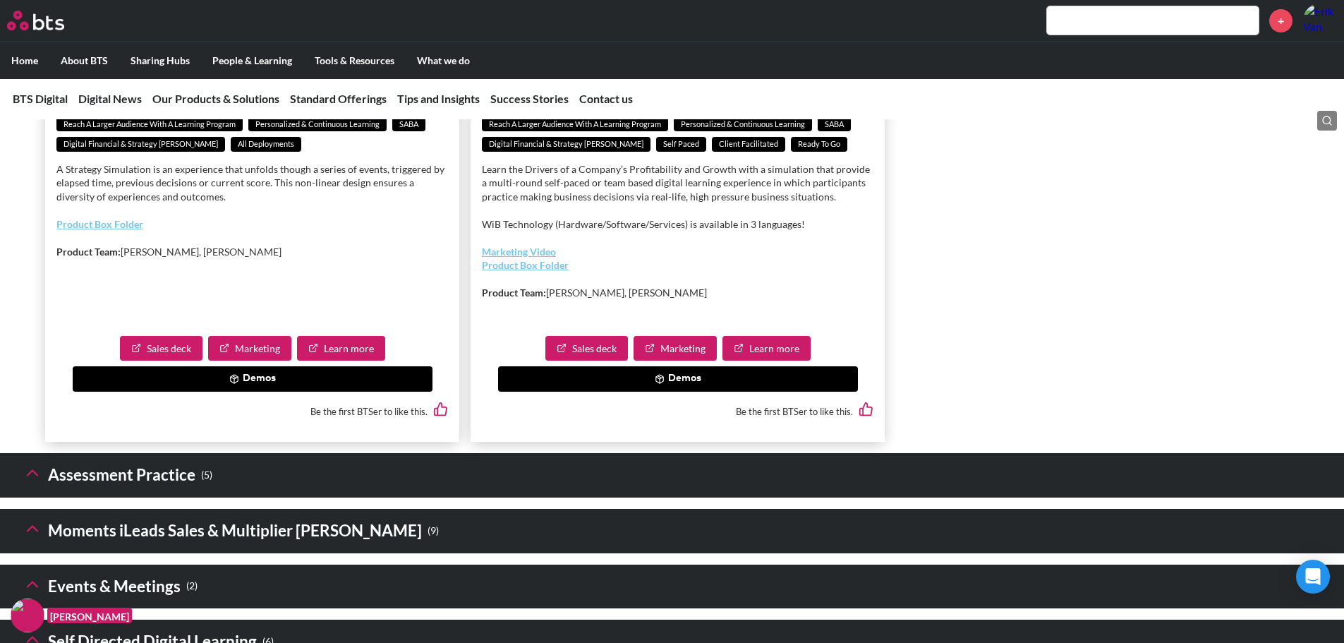
click at [581, 391] on button "Demos" at bounding box center [678, 378] width 360 height 25
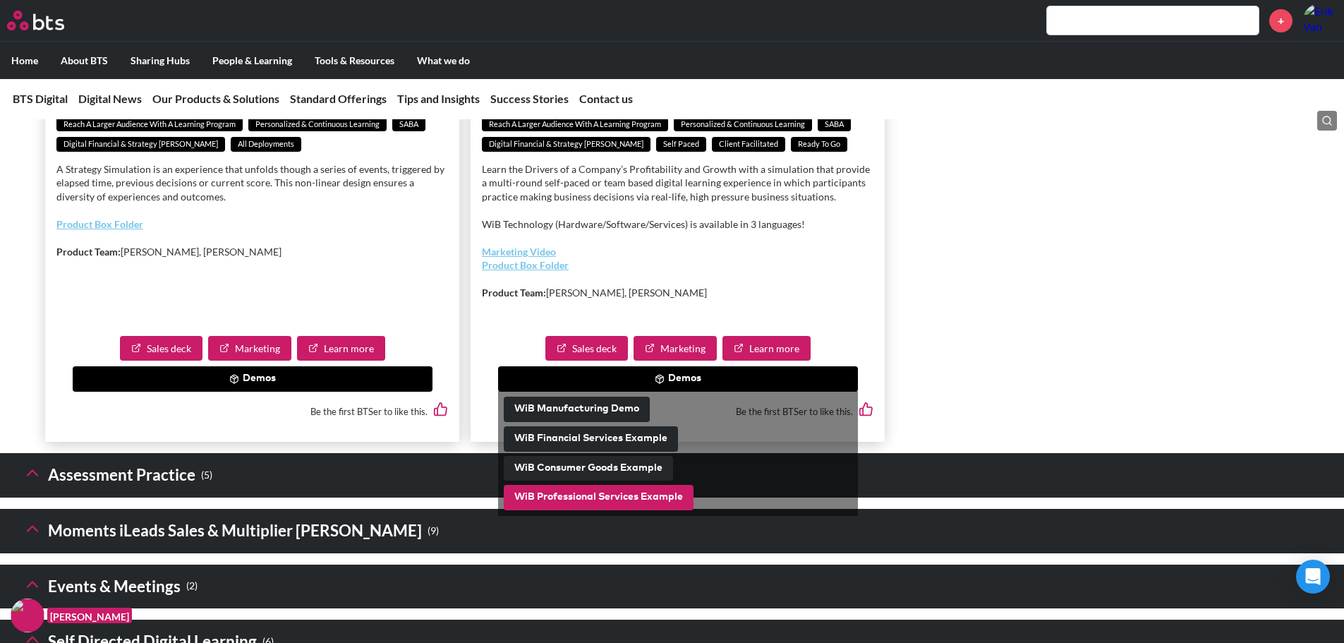
click at [612, 510] on button "WiB Professional Services Example" at bounding box center [599, 497] width 190 height 25
